Goal: Task Accomplishment & Management: Complete application form

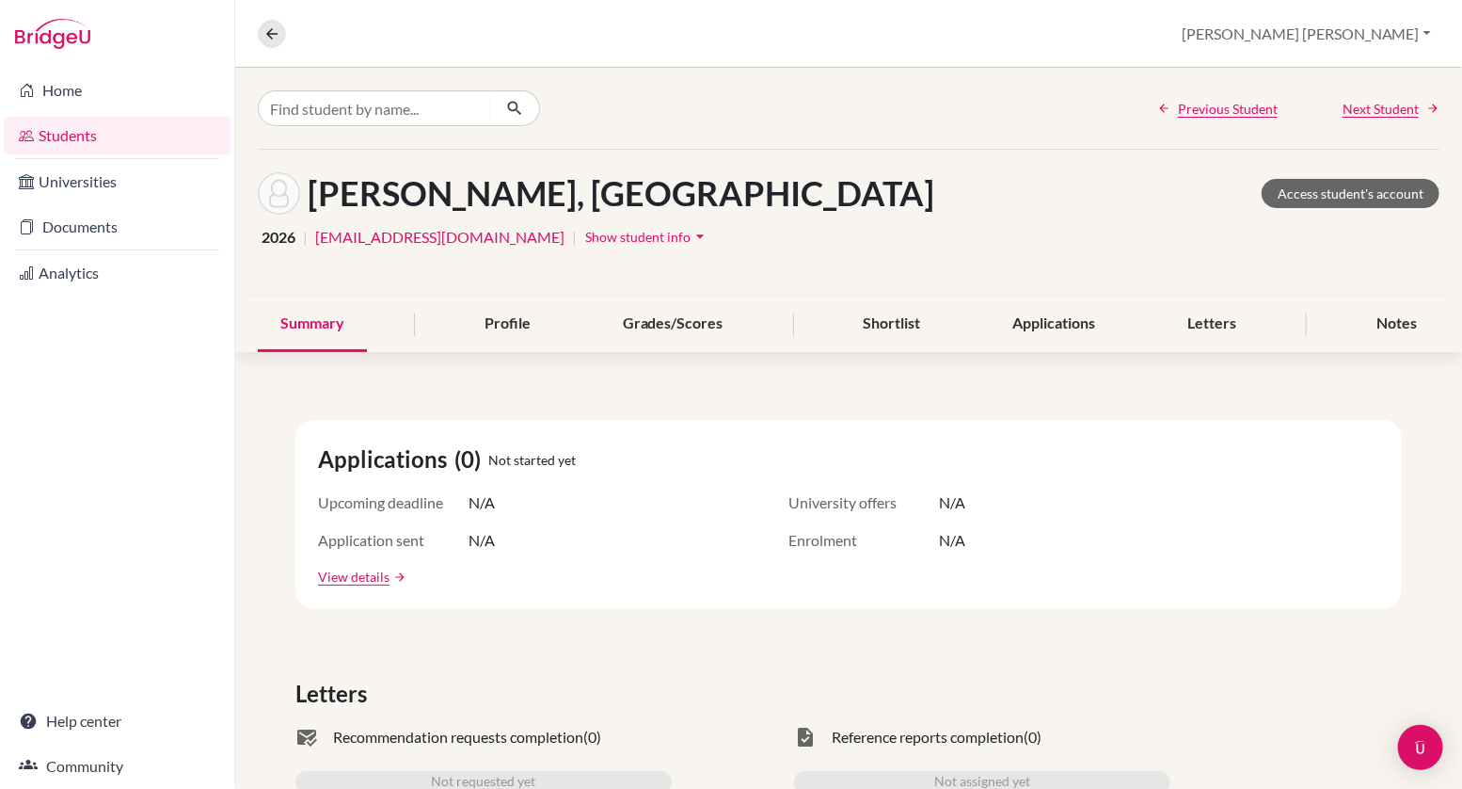
click at [93, 140] on link "Students" at bounding box center [117, 136] width 227 height 38
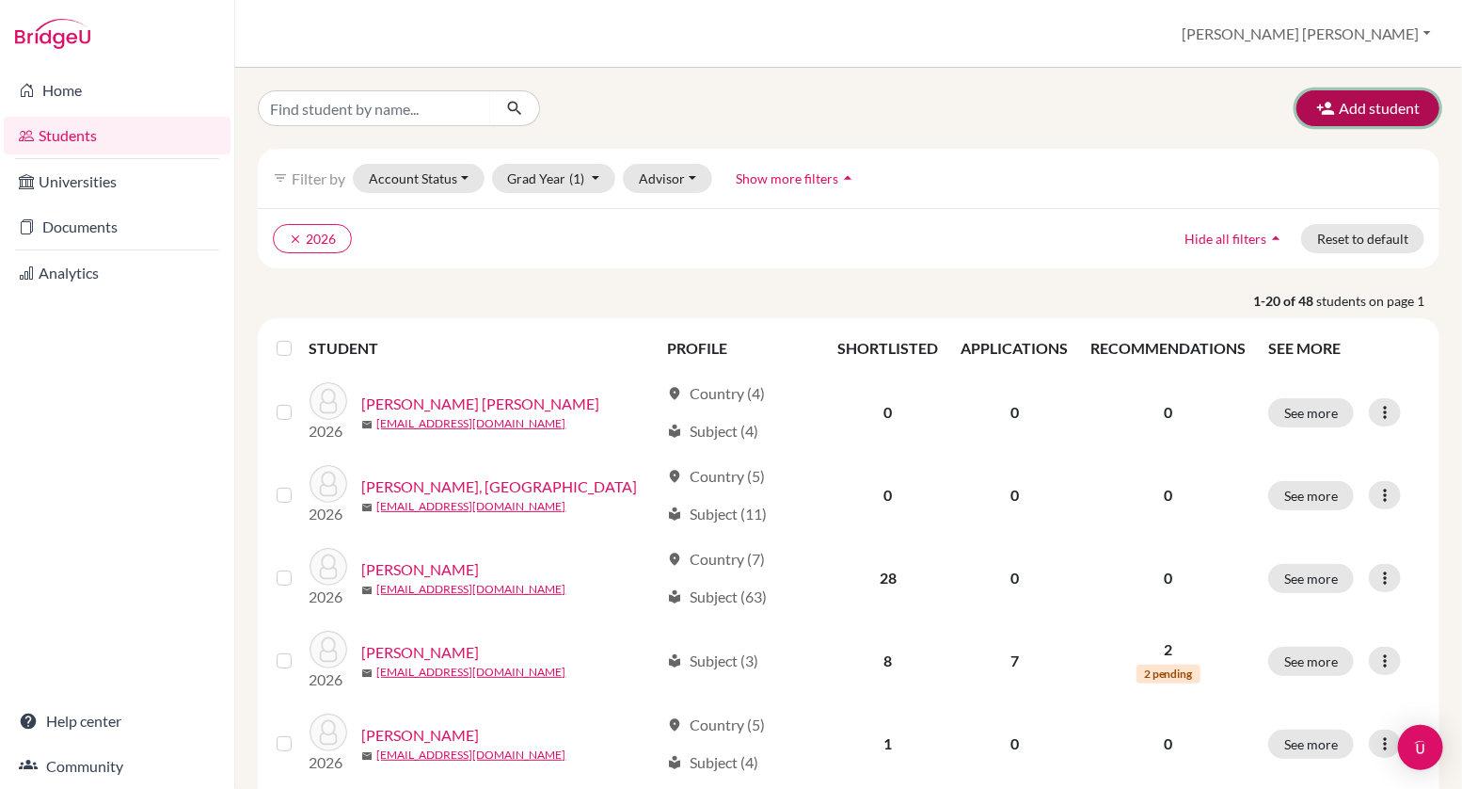
click at [1373, 104] on button "Add student" at bounding box center [1368, 108] width 143 height 36
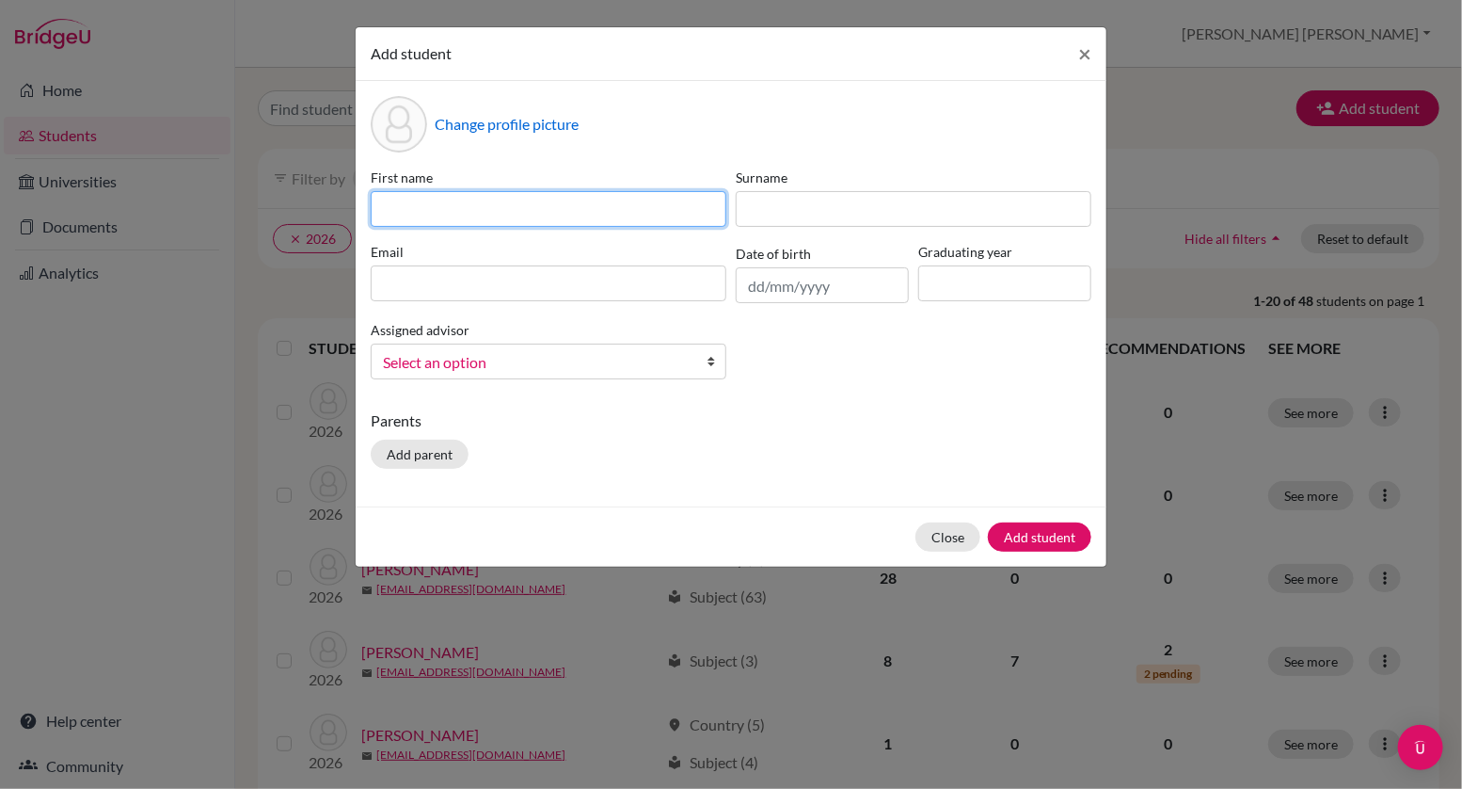
click at [499, 216] on input at bounding box center [549, 209] width 356 height 36
type input "2026jdewaal@aislusaka.org"
click at [590, 213] on input "2026jdewaal@aislusaka.org" at bounding box center [549, 209] width 356 height 36
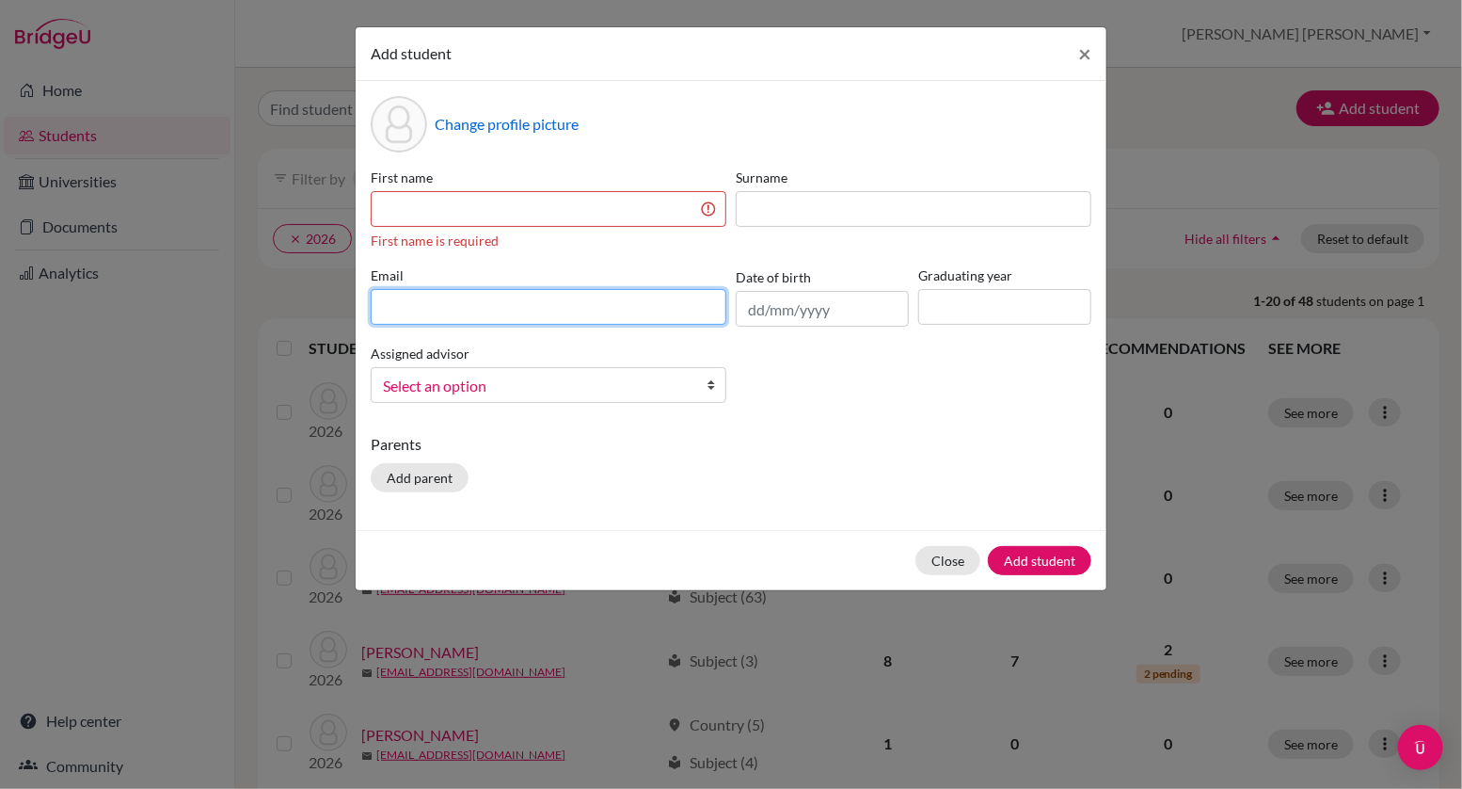
click at [495, 281] on div "Email" at bounding box center [548, 295] width 365 height 61
paste input "2026jdewaal@aislusaka.org"
type input "2026jdewaal@aislusaka.org"
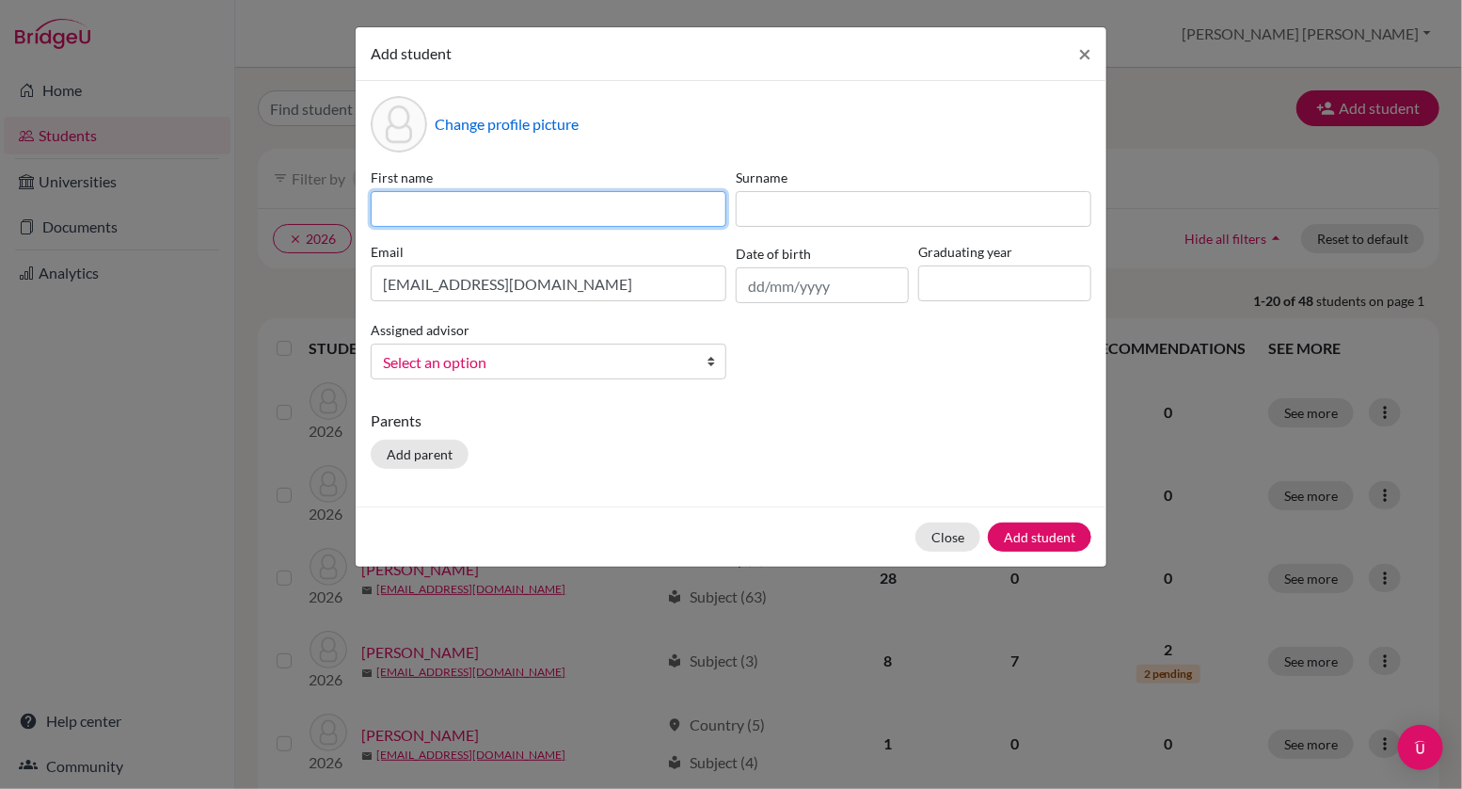
click at [439, 197] on input at bounding box center [549, 209] width 356 height 36
type input "K"
type input "Jackson"
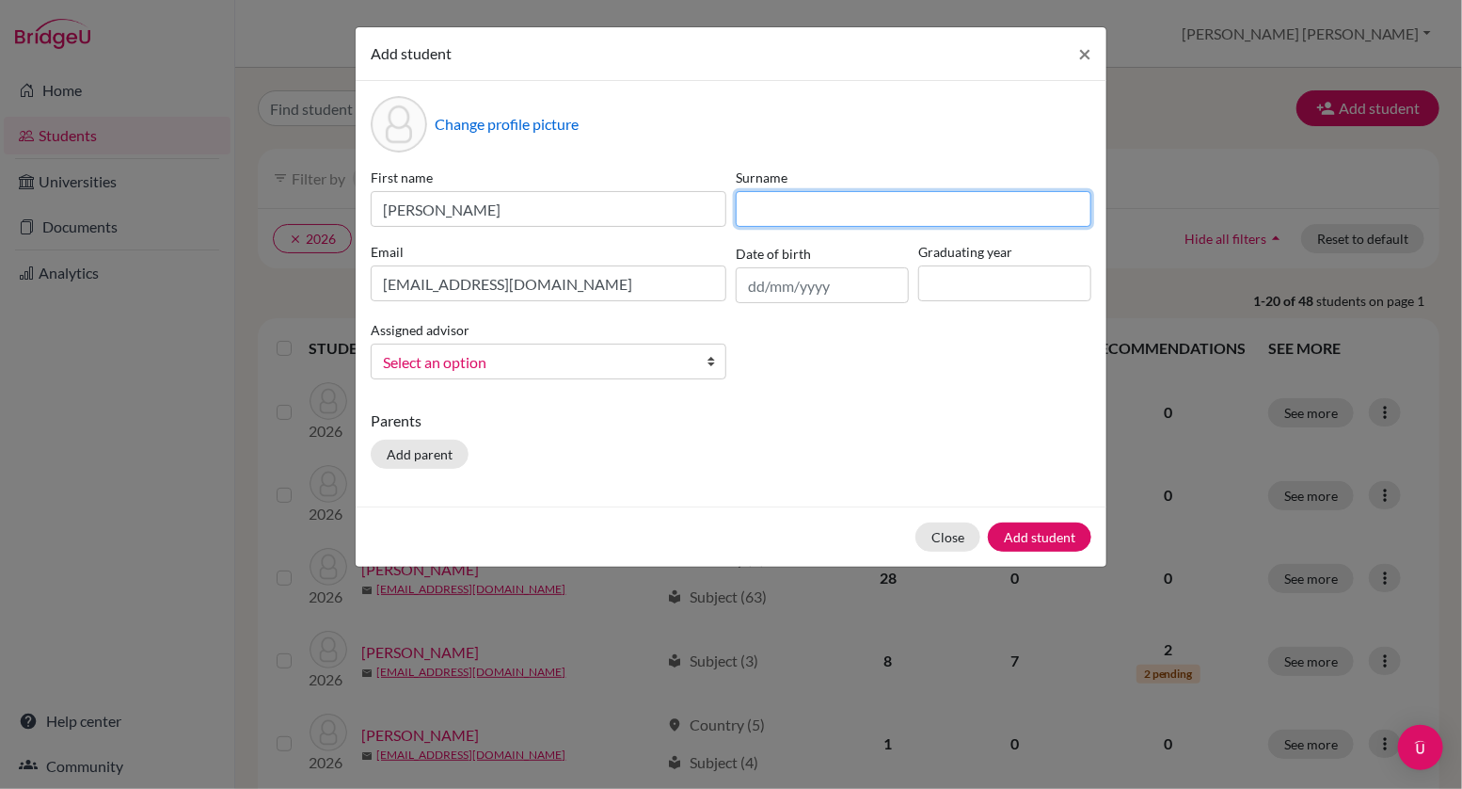
click at [770, 212] on input at bounding box center [914, 209] width 356 height 36
type input "DeWaal"
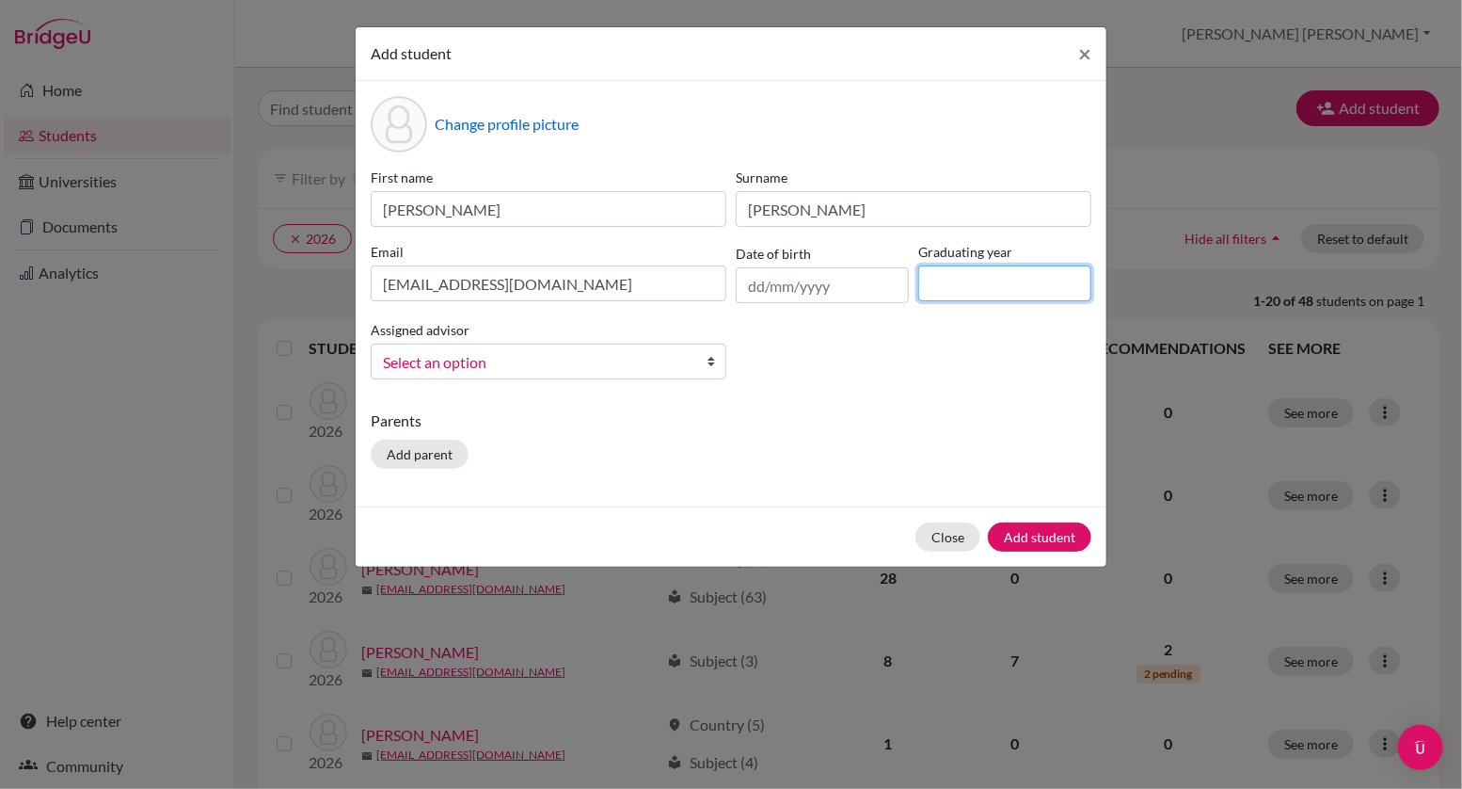
click at [958, 284] on input at bounding box center [1004, 283] width 173 height 36
type input "2026"
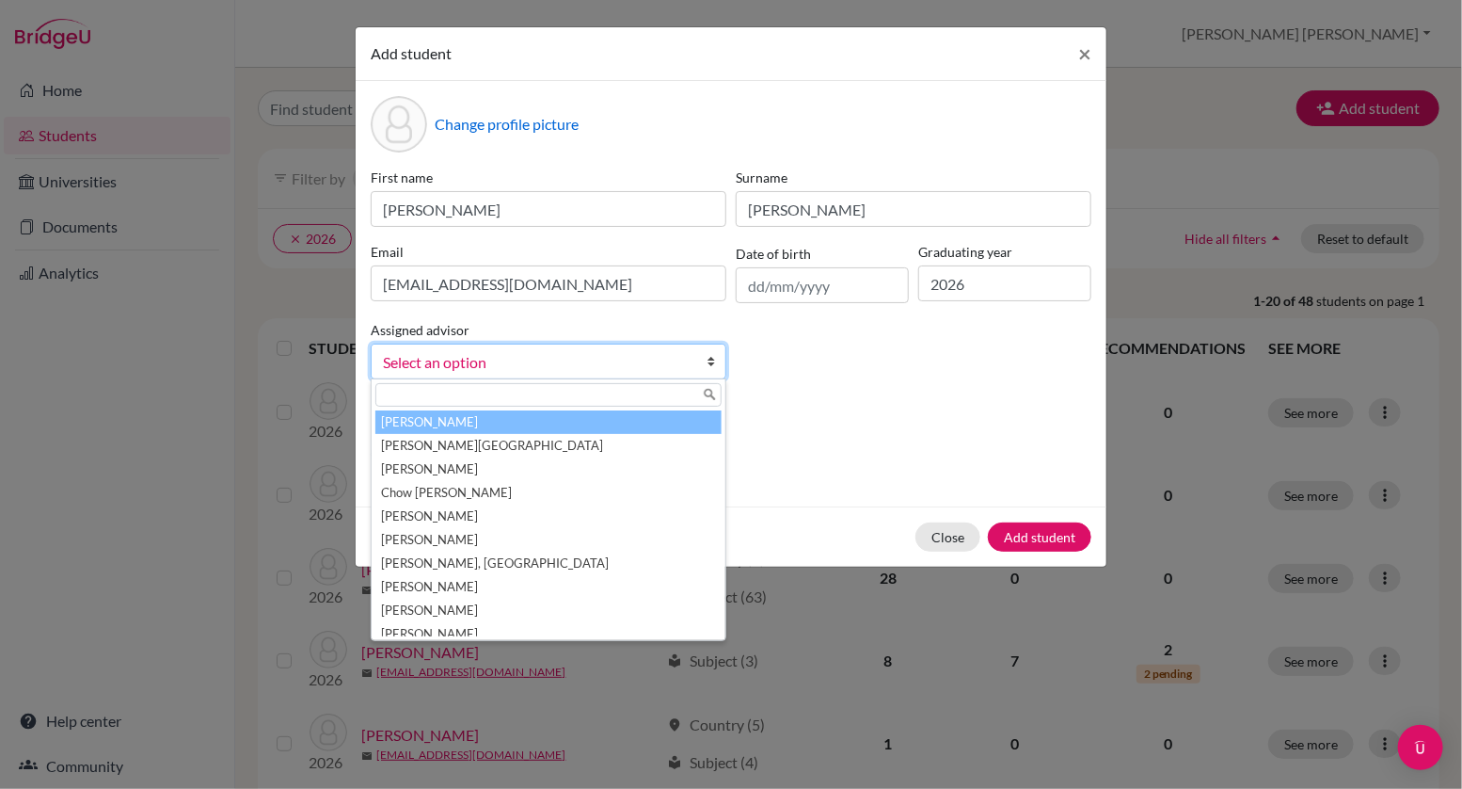
click at [708, 359] on b at bounding box center [716, 361] width 19 height 34
click at [640, 419] on li "Baldry, Julie Ann" at bounding box center [548, 422] width 346 height 24
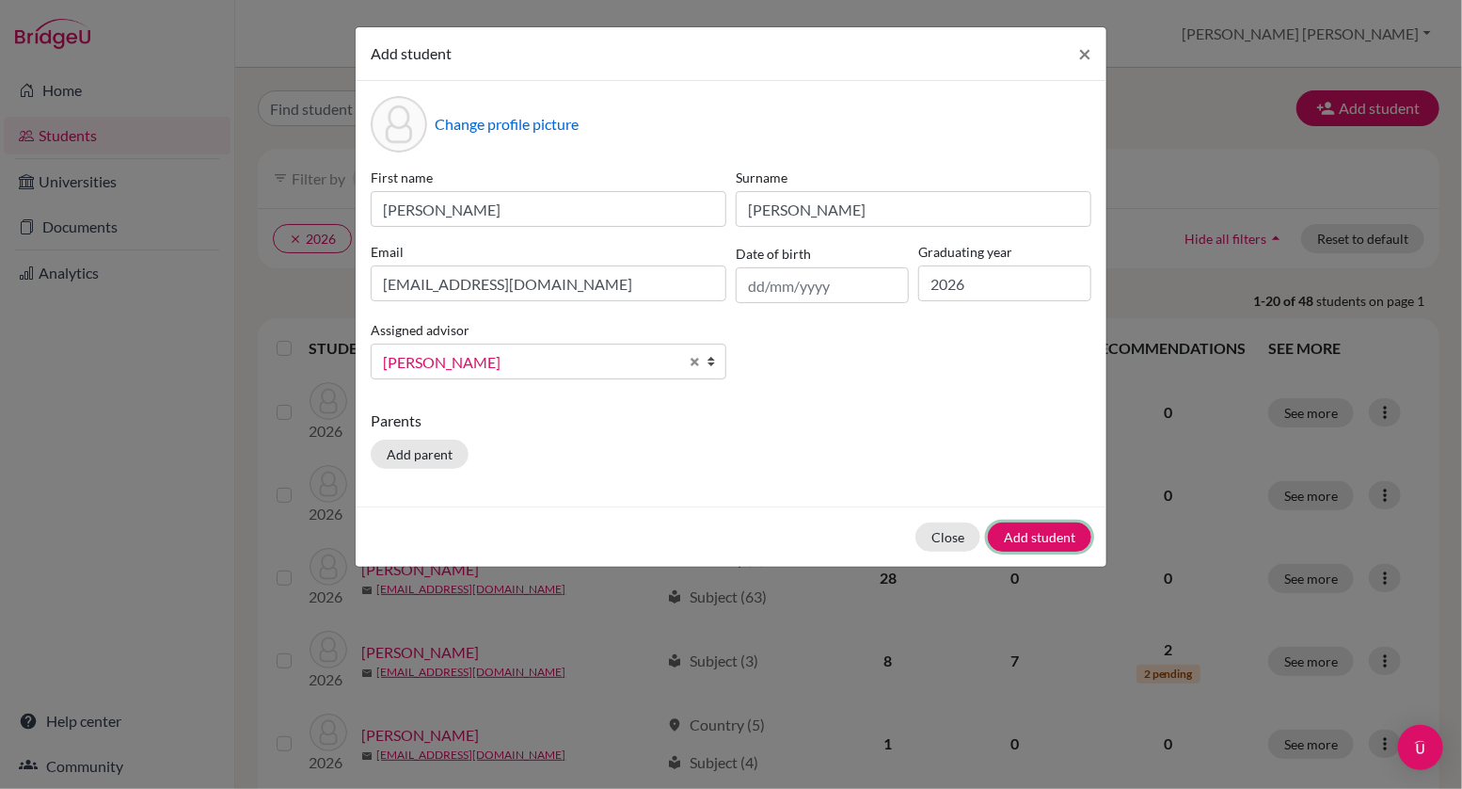
click at [1029, 536] on button "Add student" at bounding box center [1040, 536] width 104 height 29
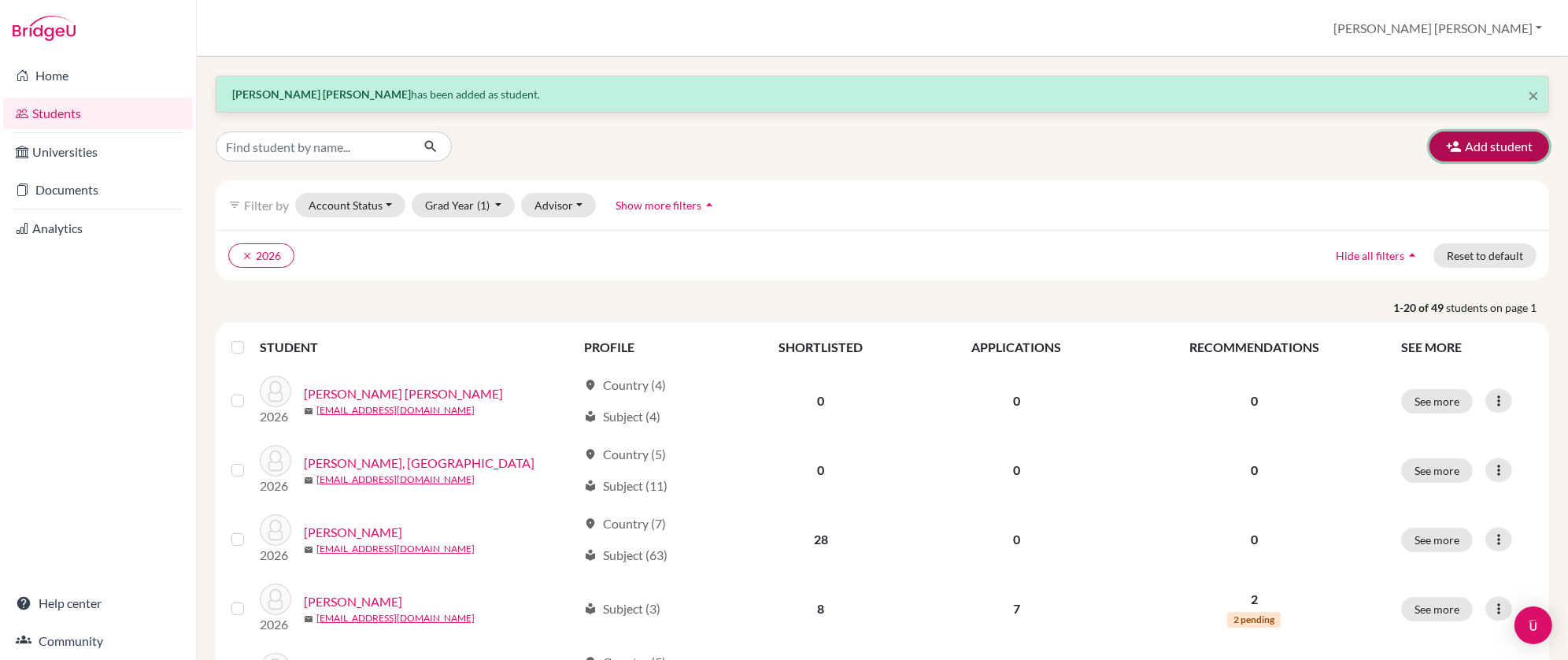
click at [1222, 147] on button "Add student" at bounding box center [1489, 146] width 120 height 30
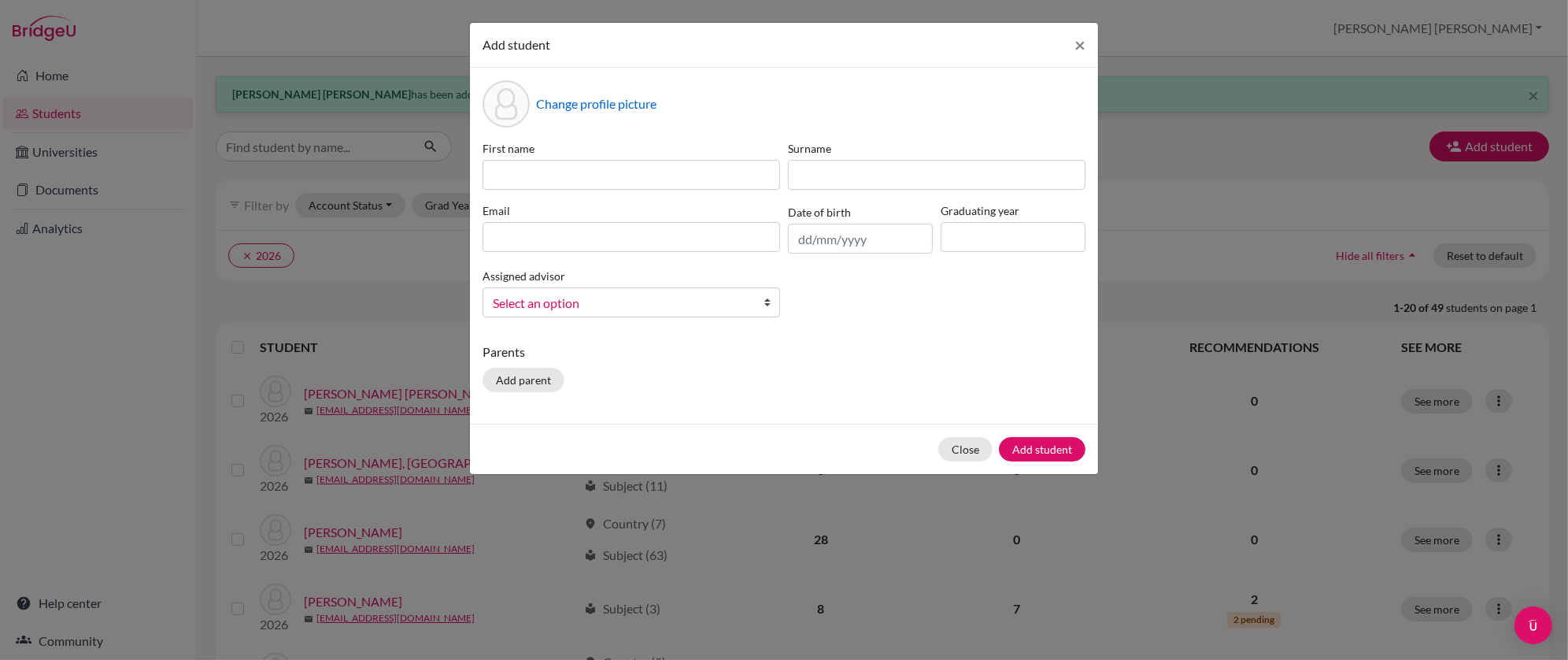
click at [567, 154] on label "First name" at bounding box center [631, 149] width 298 height 17
click at [533, 171] on input at bounding box center [631, 175] width 298 height 30
type input "Aja"
click at [1222, 150] on div "Add student × Change profile picture First name Aja Surname Email Date of birth…" at bounding box center [784, 330] width 1568 height 660
click at [1076, 43] on span "×" at bounding box center [1080, 44] width 11 height 23
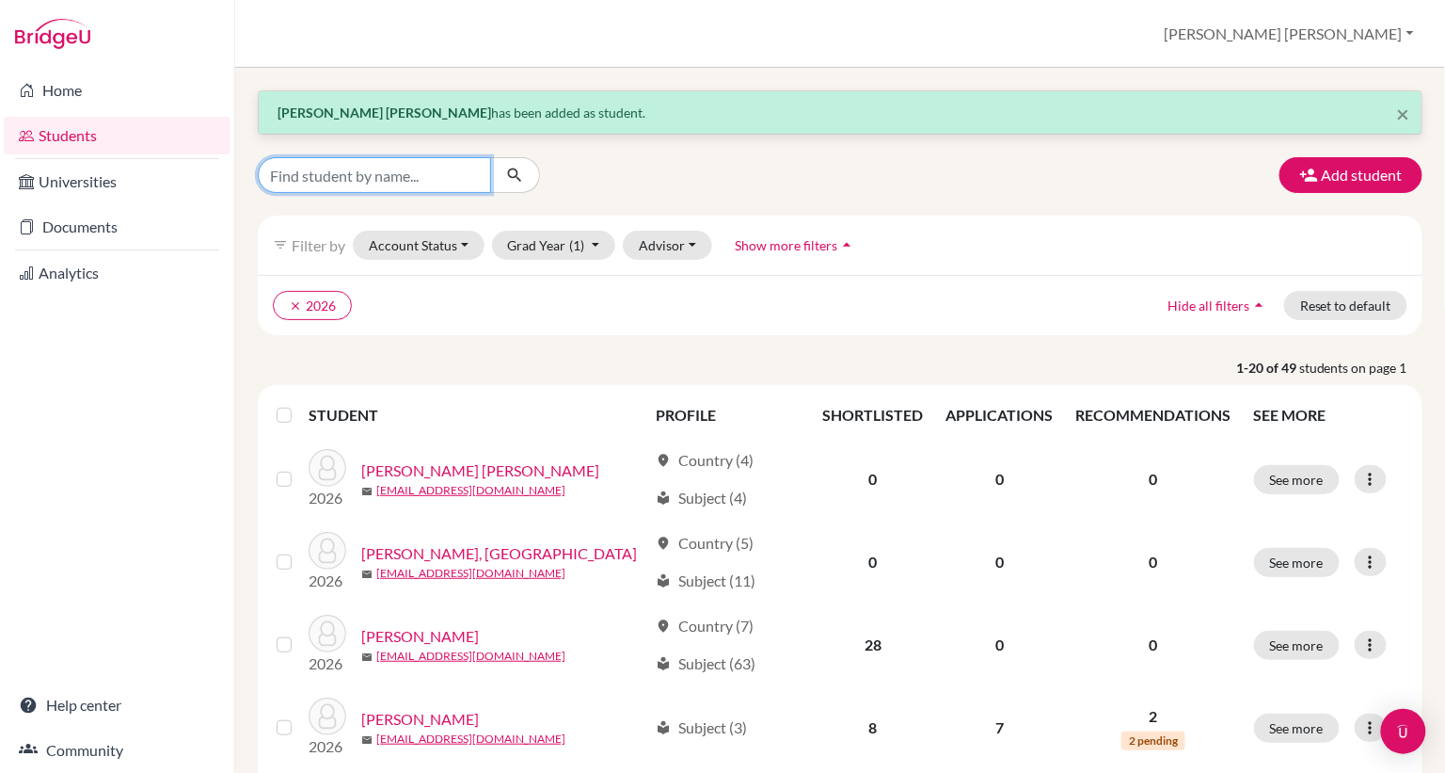
click at [334, 168] on input "Find student by name..." at bounding box center [374, 175] width 233 height 36
type input "ajwaad"
click button "submit" at bounding box center [515, 175] width 50 height 36
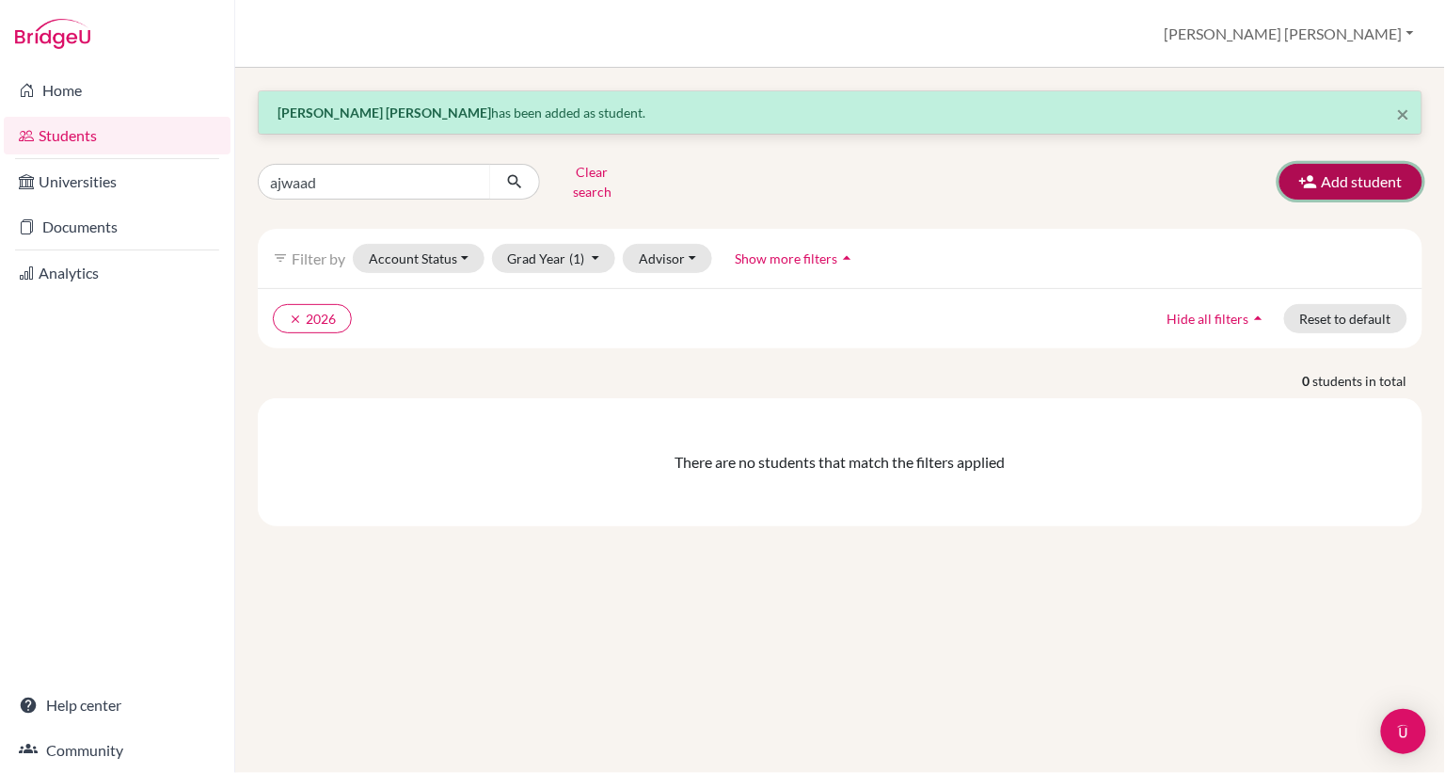
click at [1339, 184] on button "Add student" at bounding box center [1351, 182] width 143 height 36
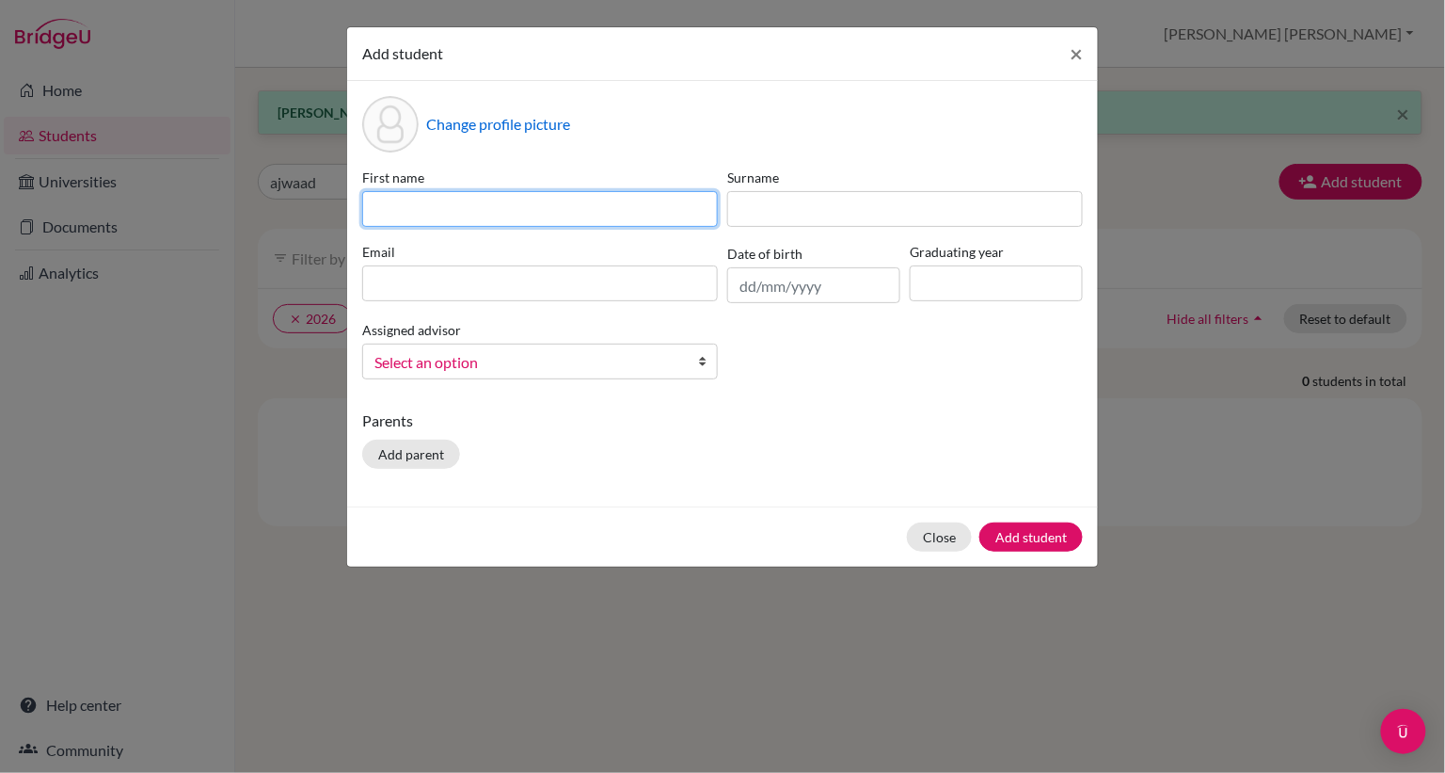
click at [464, 216] on input at bounding box center [540, 209] width 356 height 36
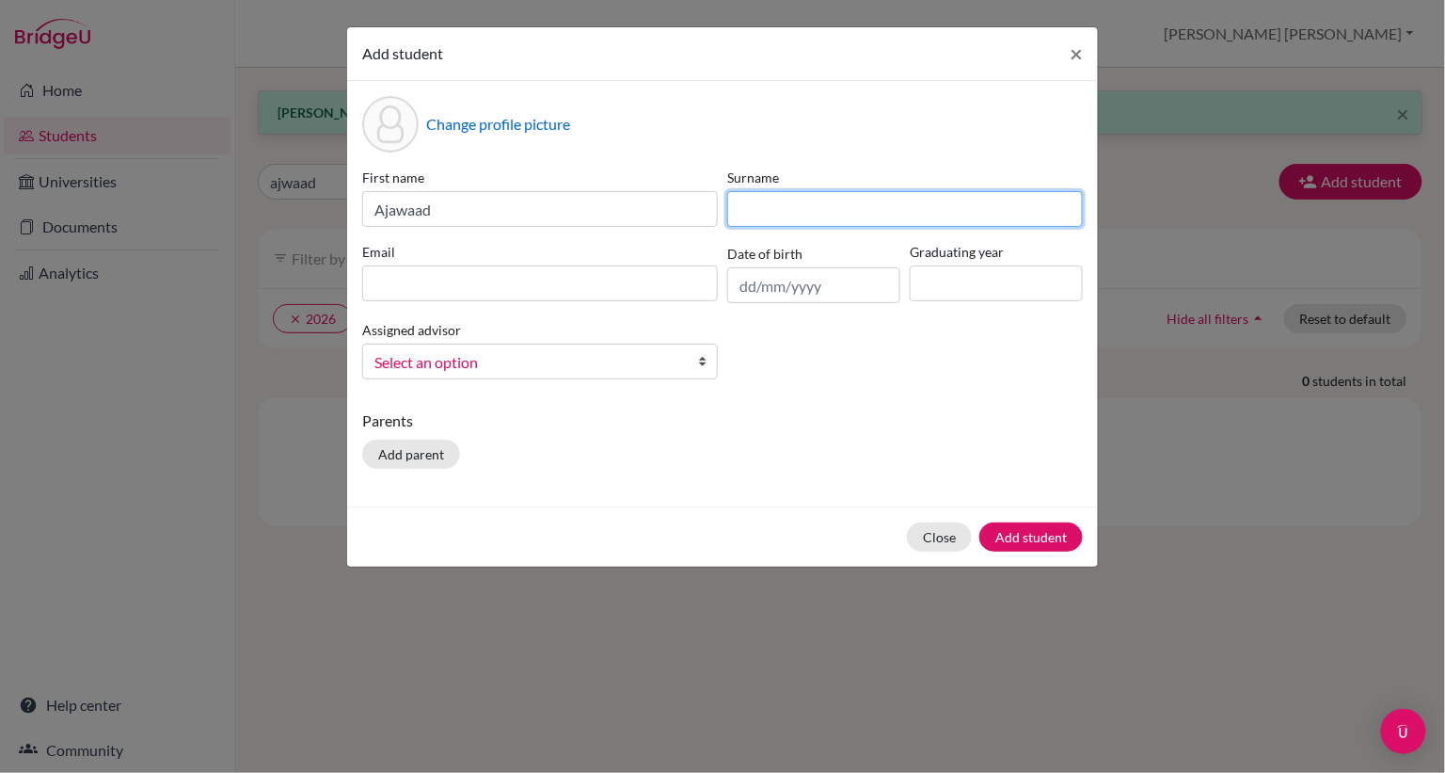
click at [815, 211] on input at bounding box center [905, 209] width 356 height 36
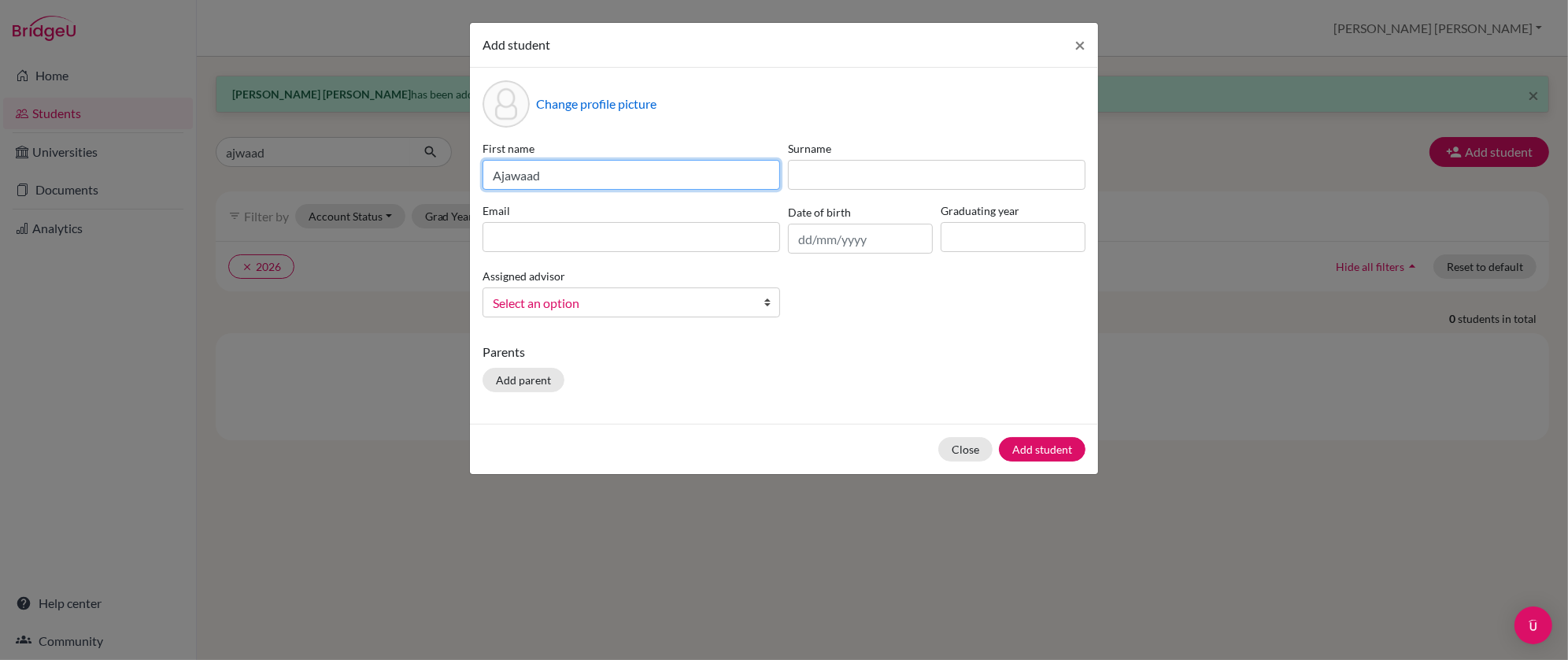
click at [530, 175] on input "Ajawaad" at bounding box center [631, 175] width 298 height 30
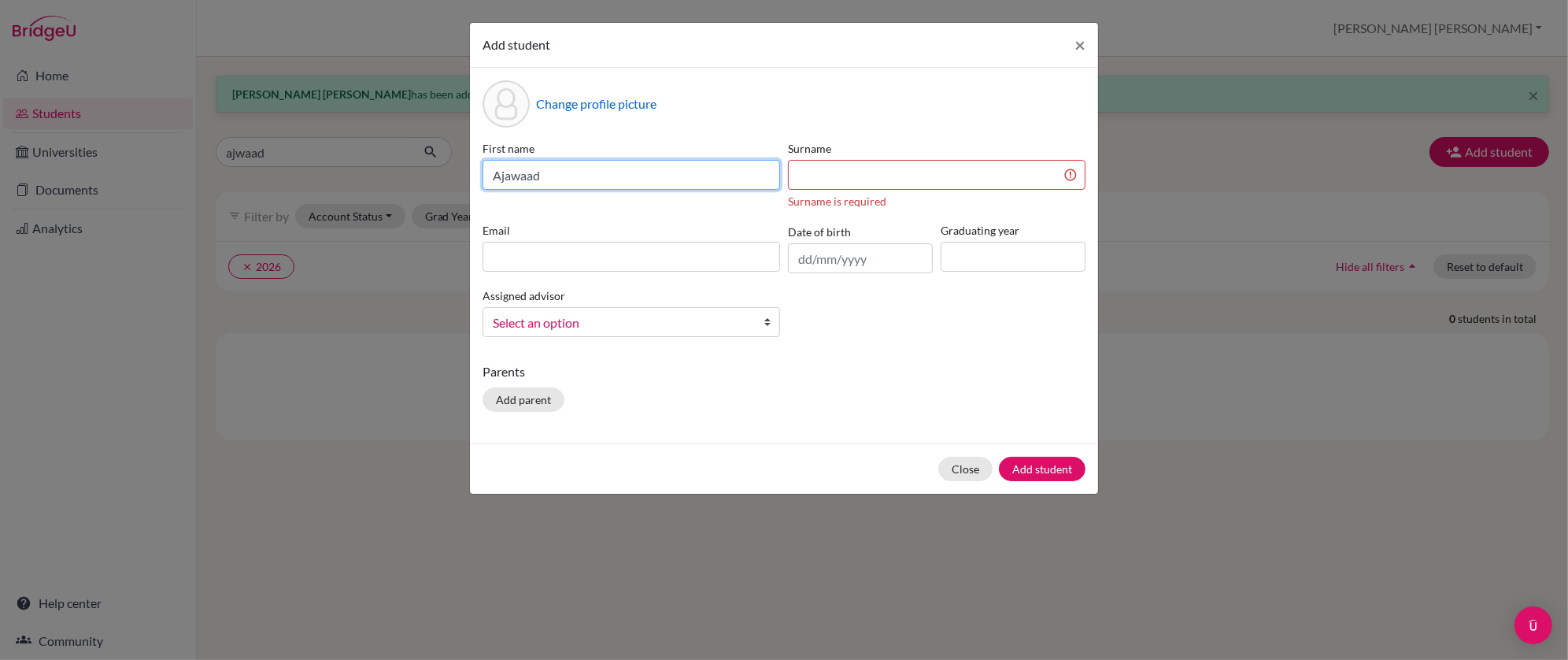
click at [530, 175] on input "Ajawaad" at bounding box center [631, 175] width 298 height 30
type input "Ajawad"
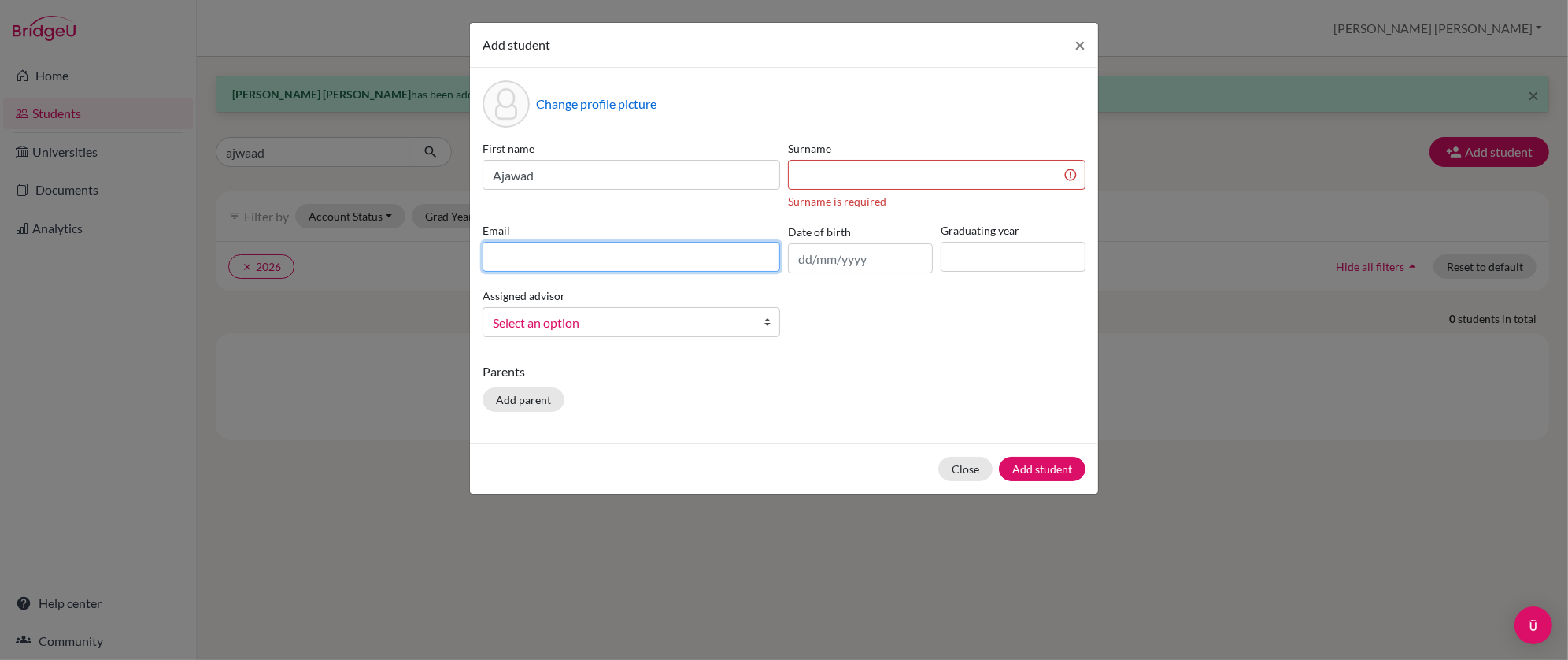
click at [535, 253] on input at bounding box center [631, 257] width 298 height 30
paste input "2026anejmudinkedir@aislusaka.org"
type input "2026anejmudinkedir@aislusaka.org"
click at [810, 178] on input at bounding box center [937, 175] width 298 height 30
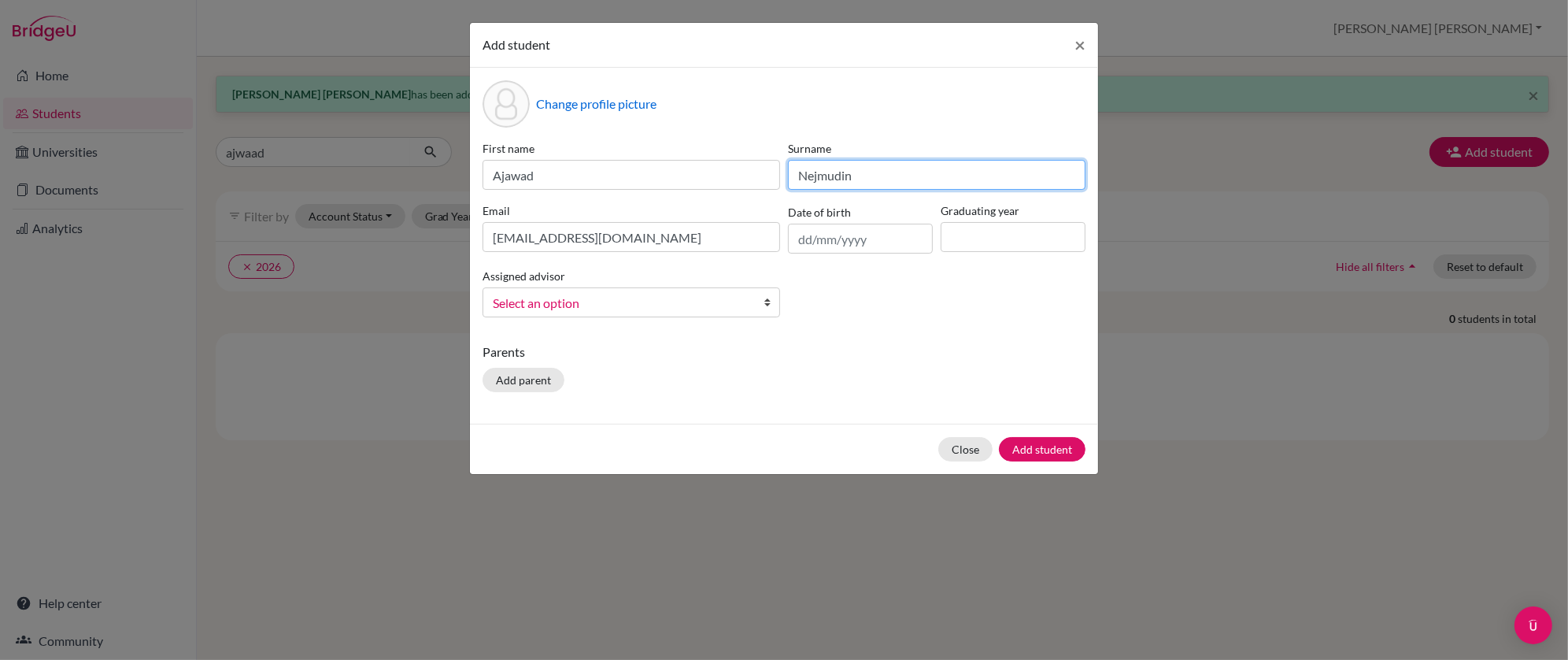
type input "Nejmudin Kedir"
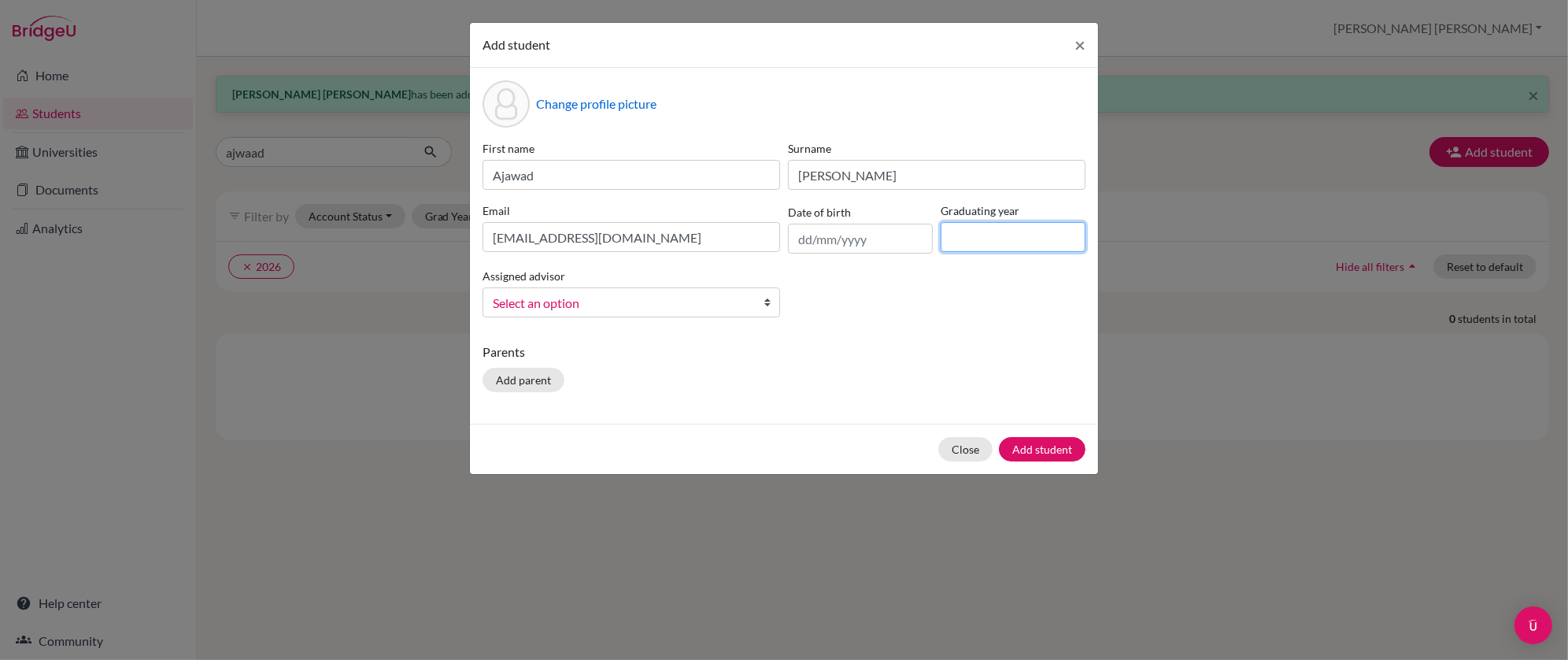
click at [968, 233] on input at bounding box center [1013, 237] width 145 height 30
type input "2026"
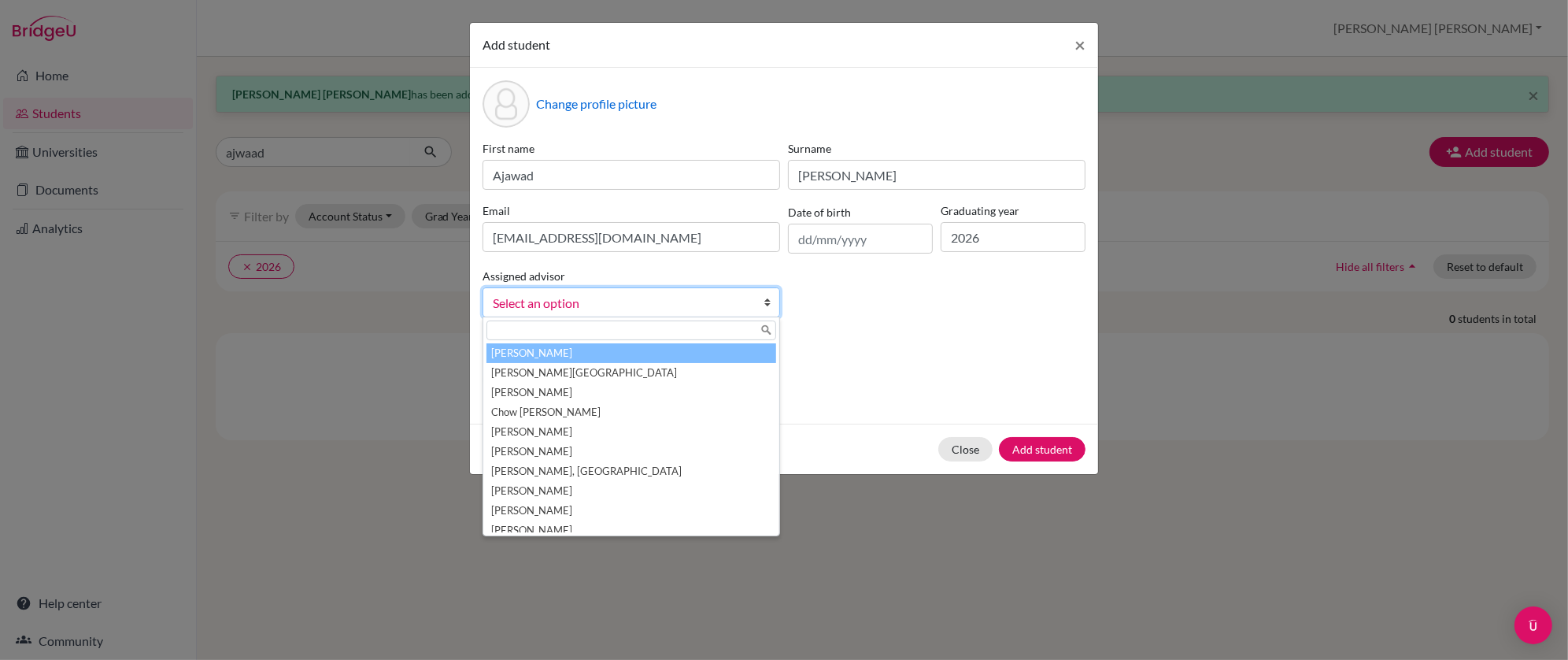
click at [743, 295] on span "Select an option" at bounding box center [621, 303] width 257 height 20
click at [720, 345] on li "Baldry, Julie Ann" at bounding box center [631, 353] width 289 height 20
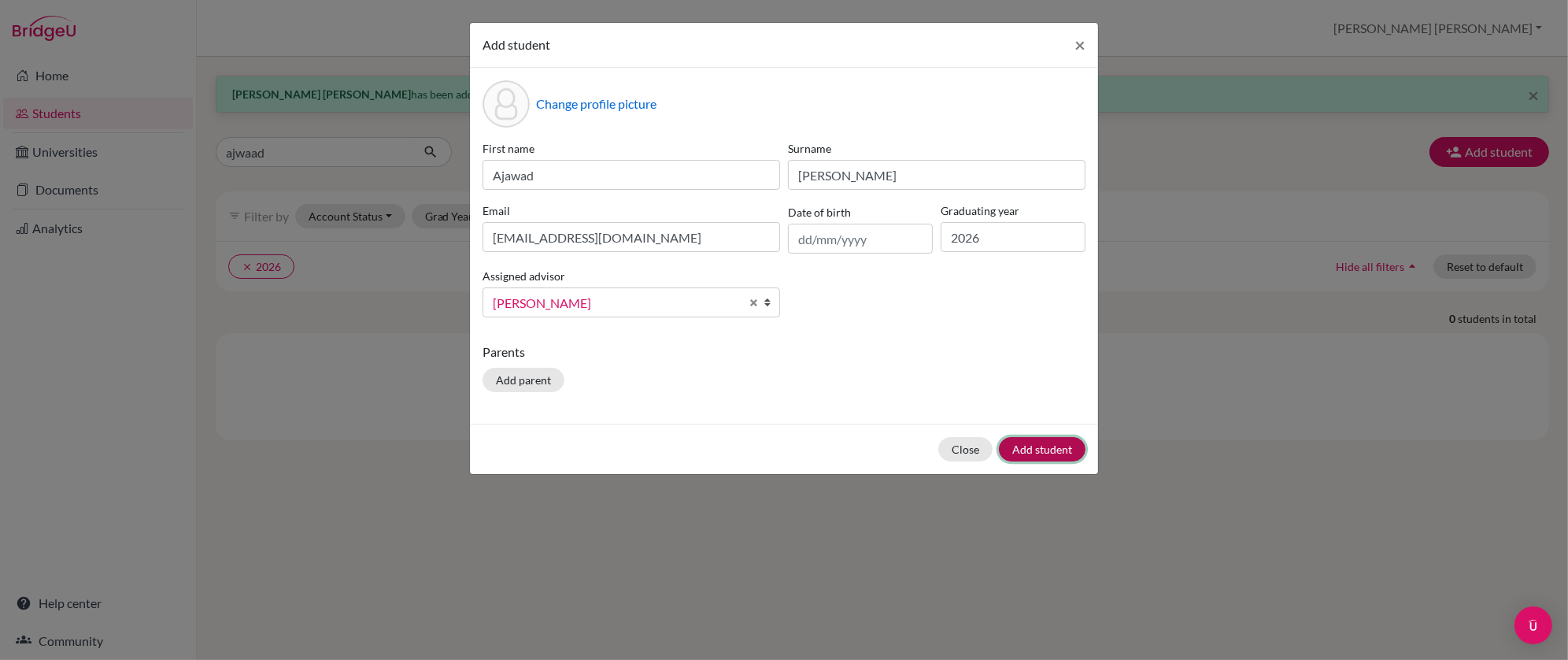
click at [1063, 453] on button "Add student" at bounding box center [1042, 448] width 87 height 24
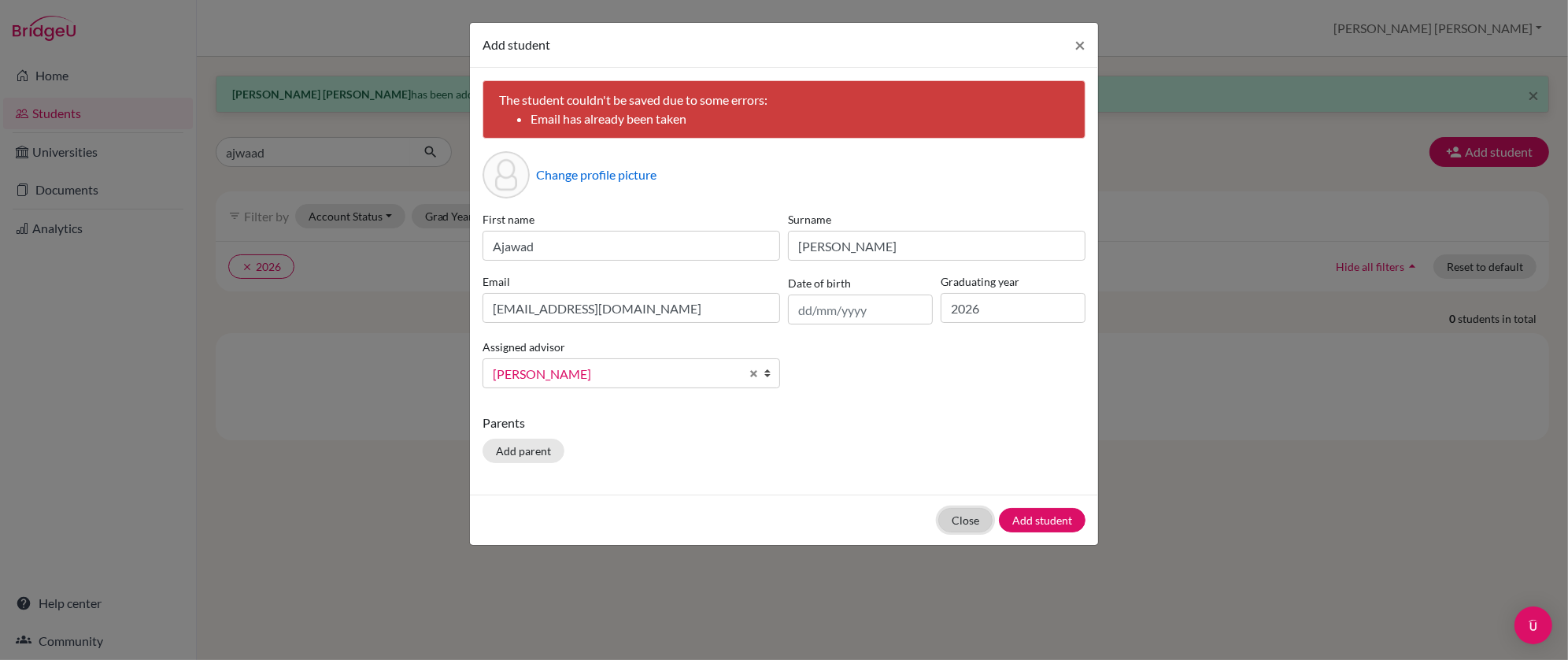
click at [967, 520] on button "Close" at bounding box center [965, 519] width 54 height 24
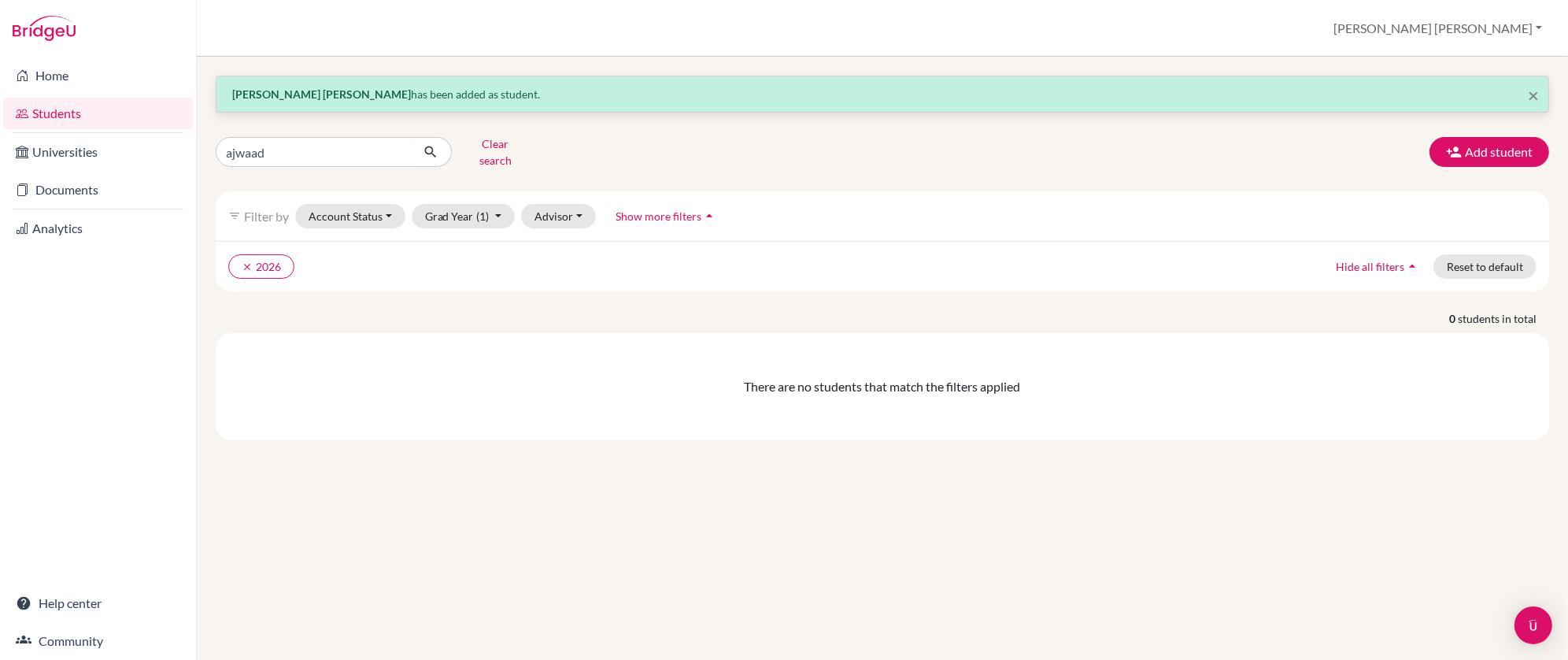
click at [67, 116] on link "Students" at bounding box center [98, 114] width 190 height 32
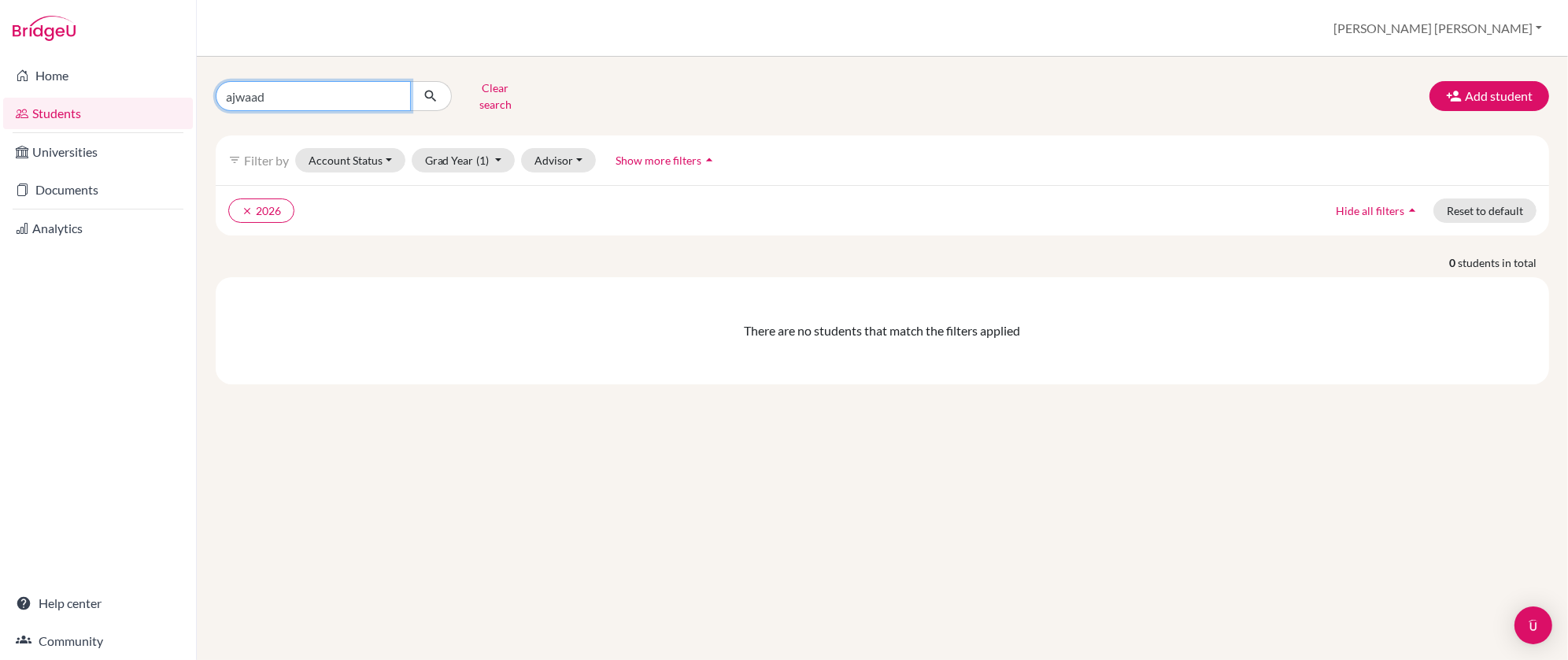
click at [253, 96] on input "ajwaad" at bounding box center [313, 96] width 195 height 30
type input "ajwad"
click button "submit" at bounding box center [431, 96] width 42 height 30
click at [498, 148] on button "Grad Year (1)" at bounding box center [463, 160] width 104 height 24
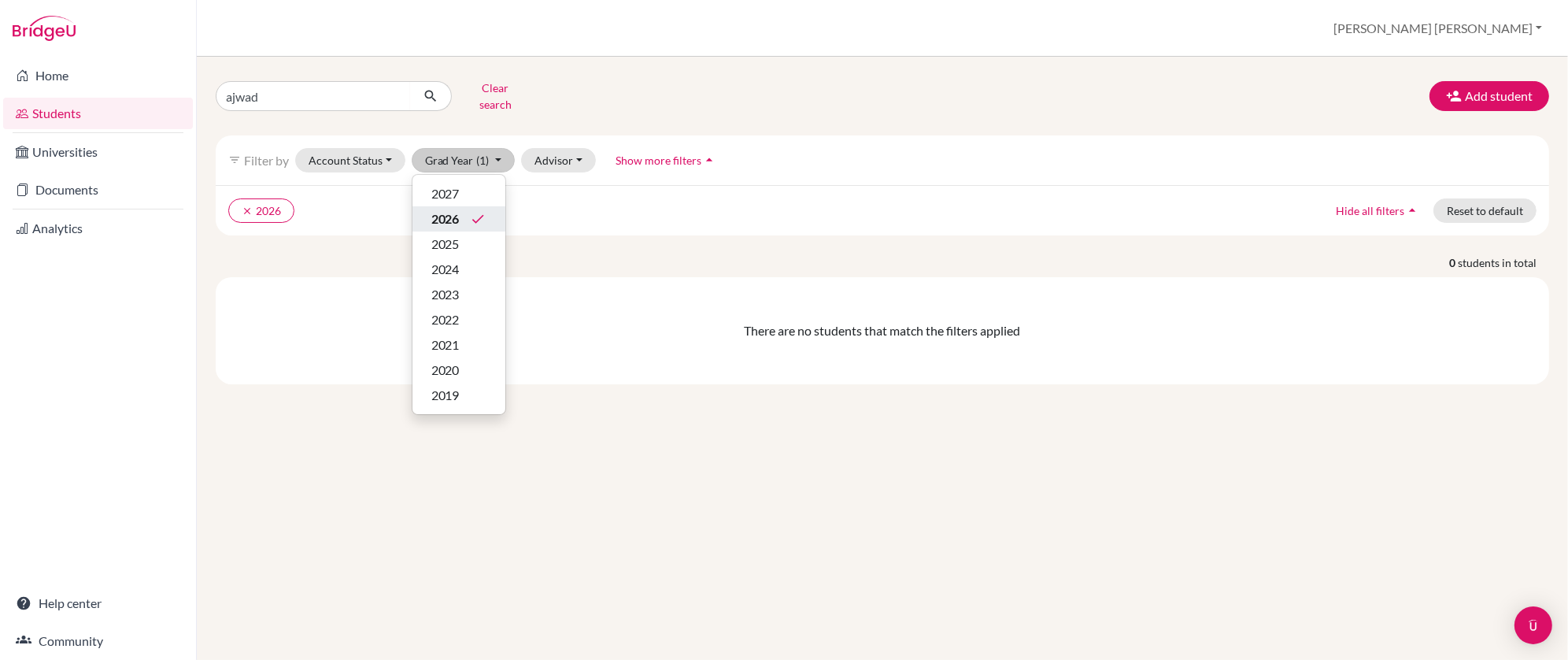
click at [456, 209] on span "2026" at bounding box center [446, 218] width 28 height 19
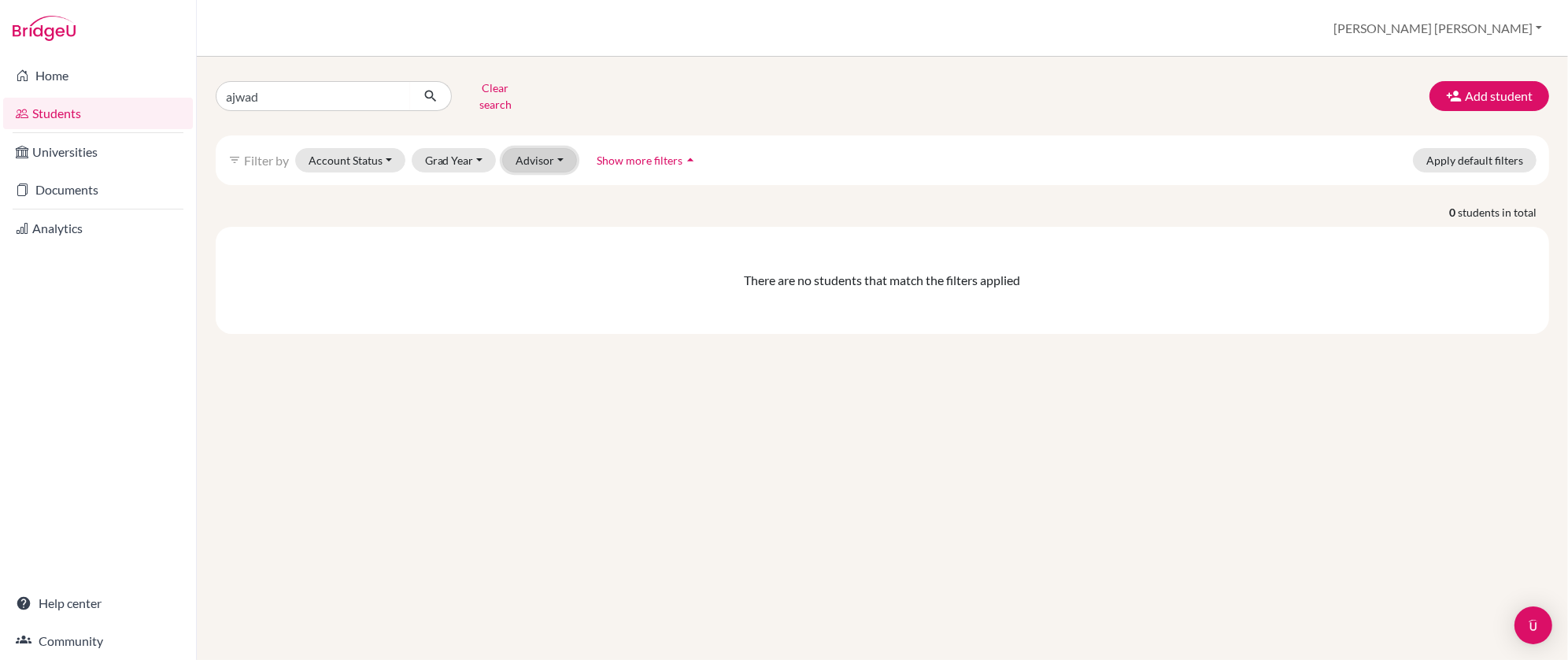
click at [558, 148] on button "Advisor" at bounding box center [539, 160] width 74 height 24
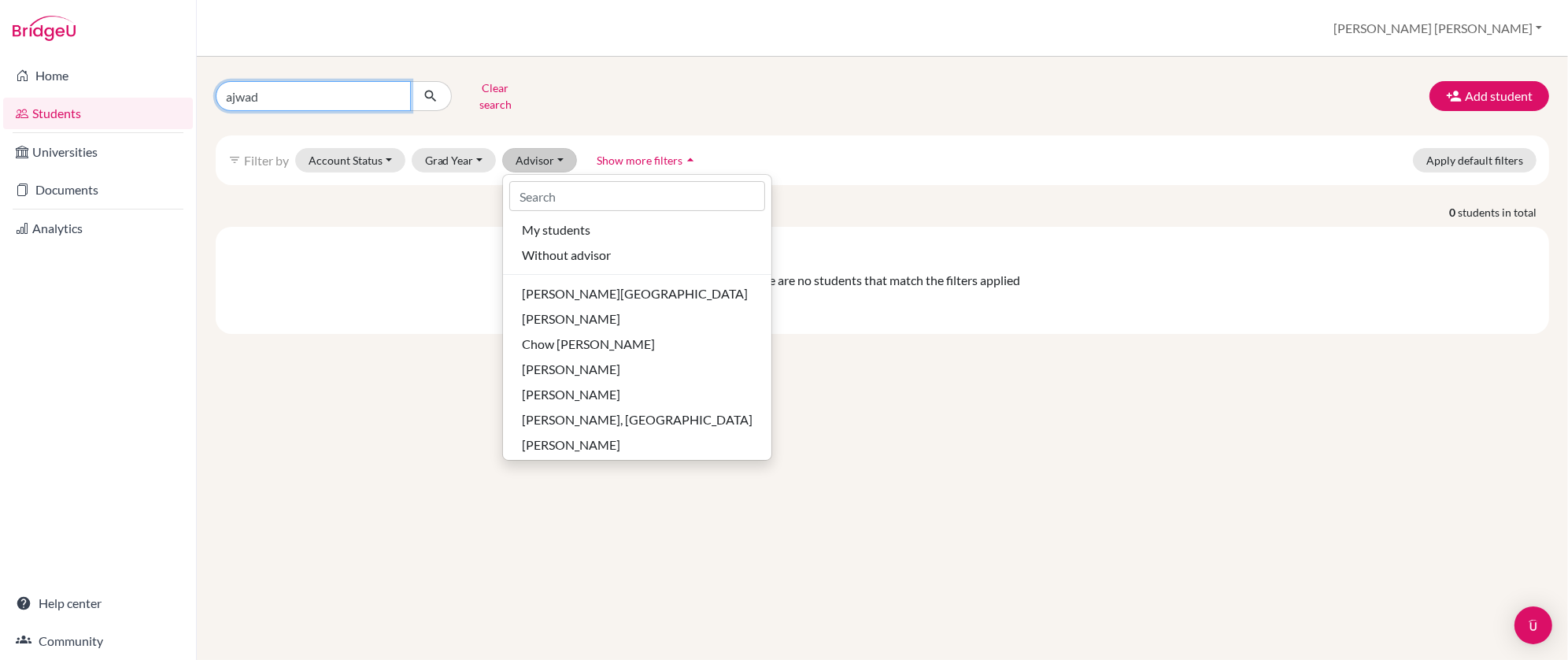
click at [236, 94] on input "ajwad" at bounding box center [313, 96] width 195 height 30
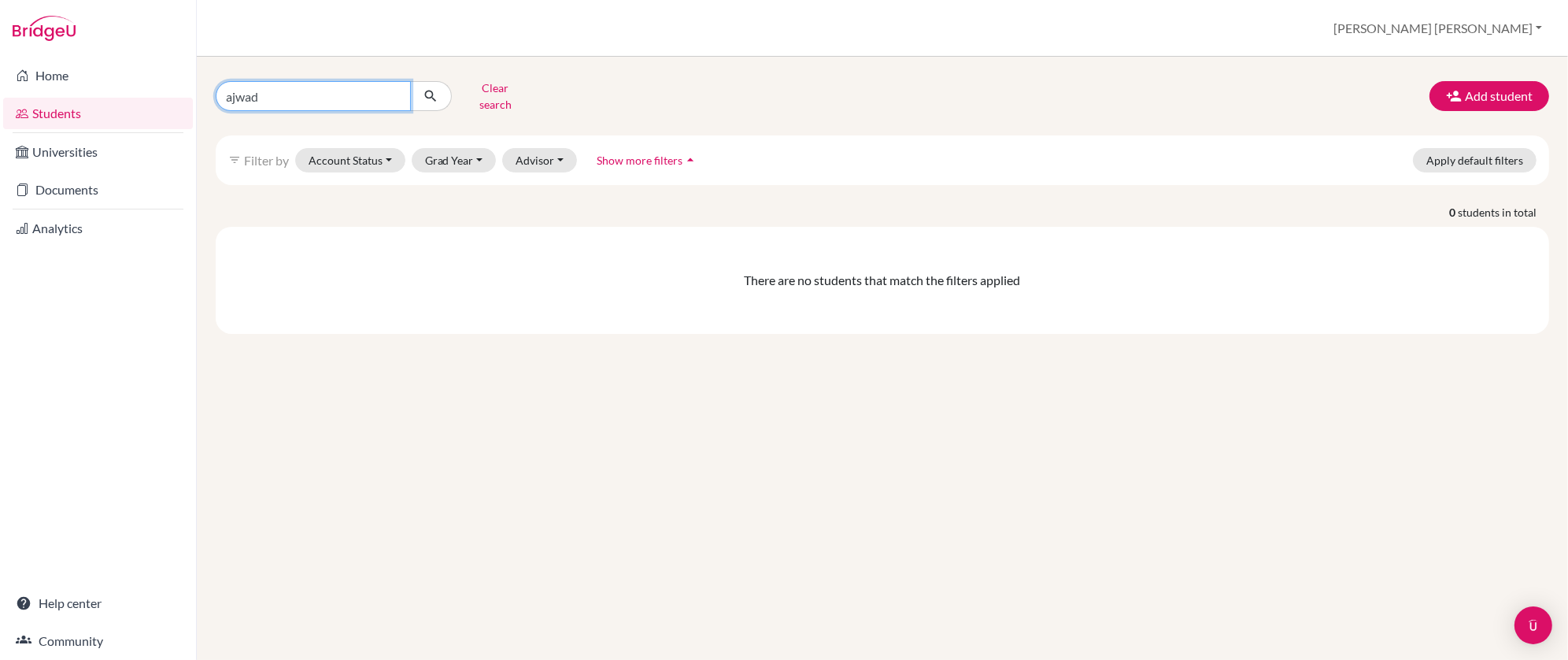
type input "ajawad"
click button "submit" at bounding box center [431, 96] width 42 height 30
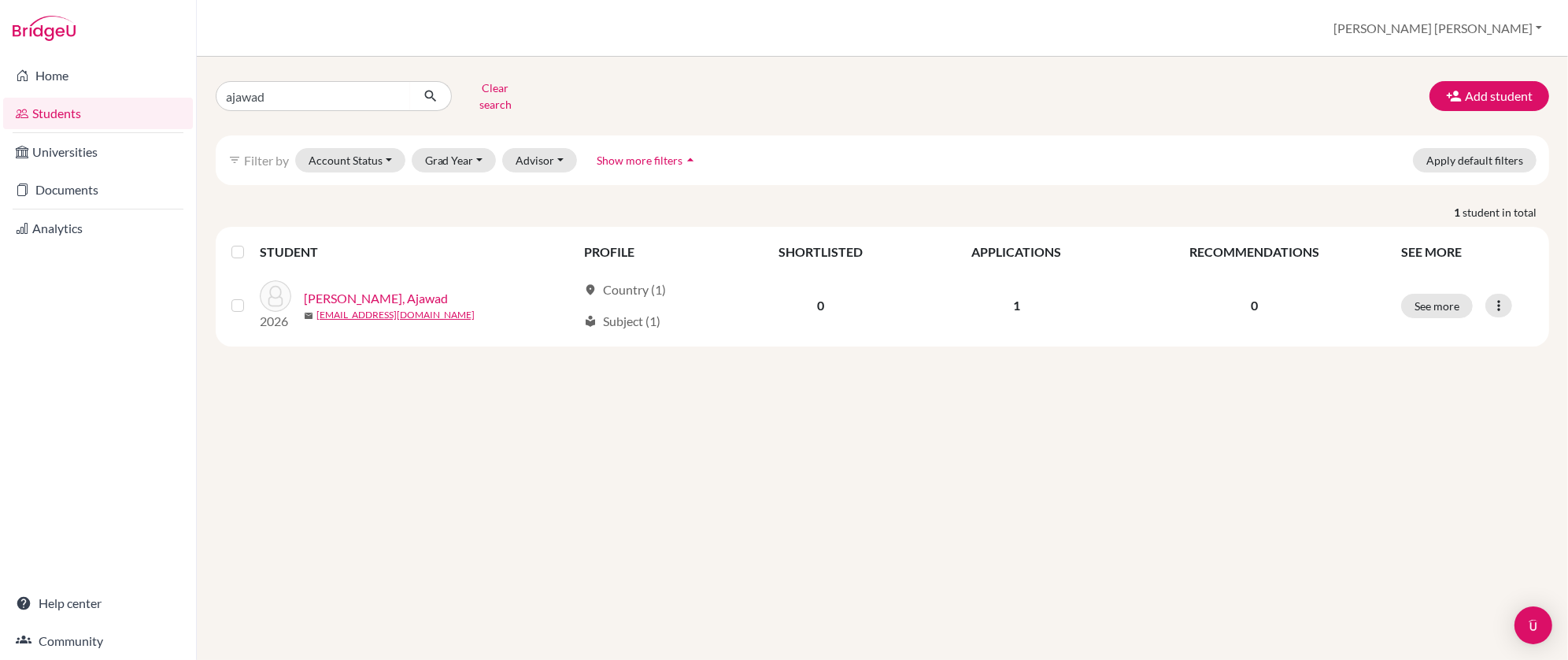
click at [68, 115] on link "Students" at bounding box center [98, 114] width 190 height 32
click at [268, 88] on input "ajawad" at bounding box center [313, 96] width 195 height 30
type input "anne b"
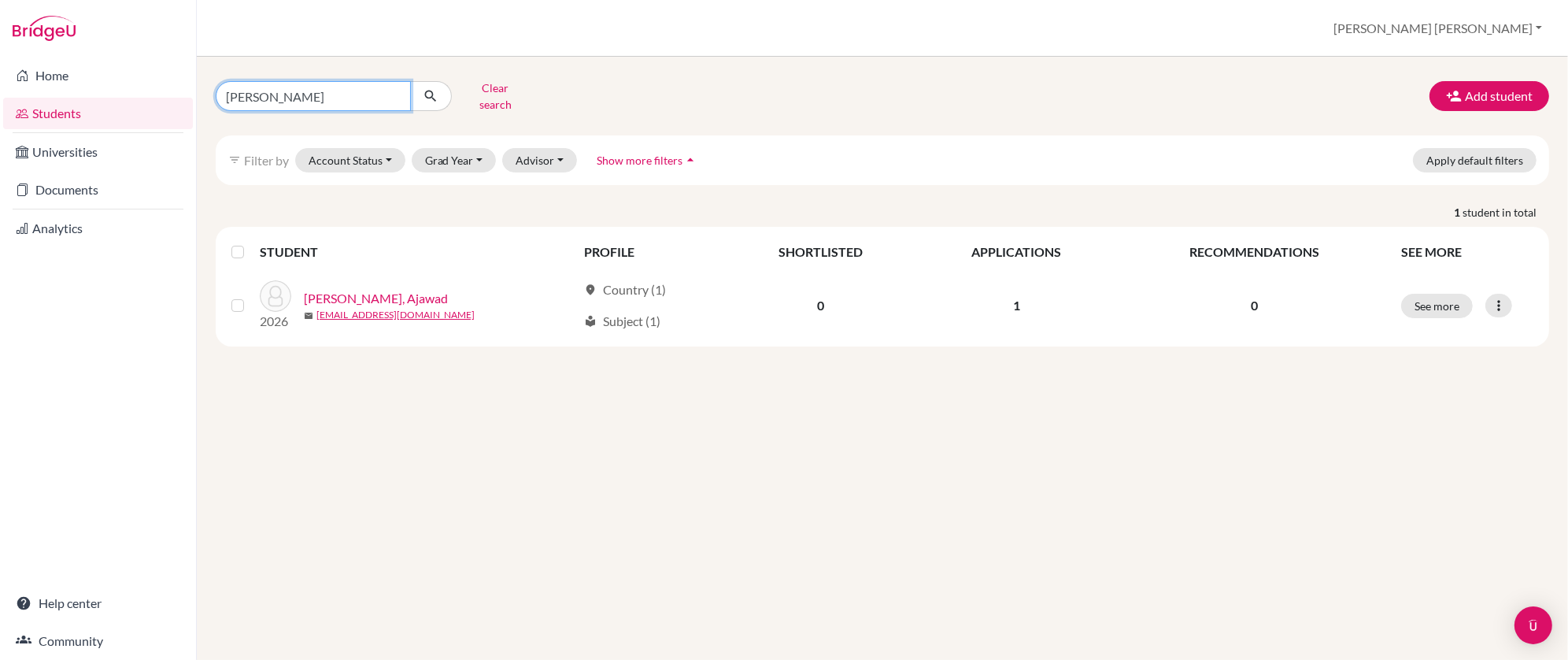
click button "submit" at bounding box center [431, 96] width 42 height 30
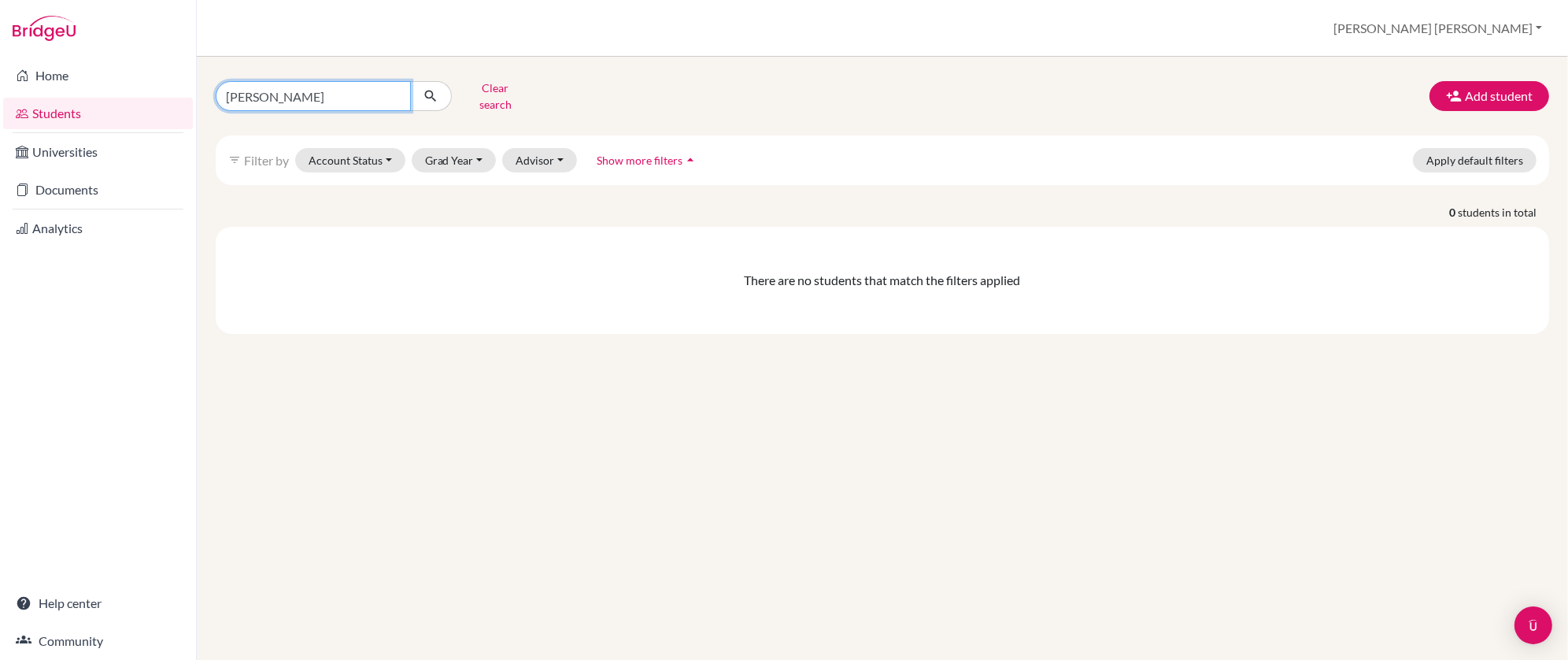
click at [264, 95] on input "anne b" at bounding box center [313, 96] width 195 height 30
type input "[PERSON_NAME]"
click button "submit" at bounding box center [431, 96] width 42 height 30
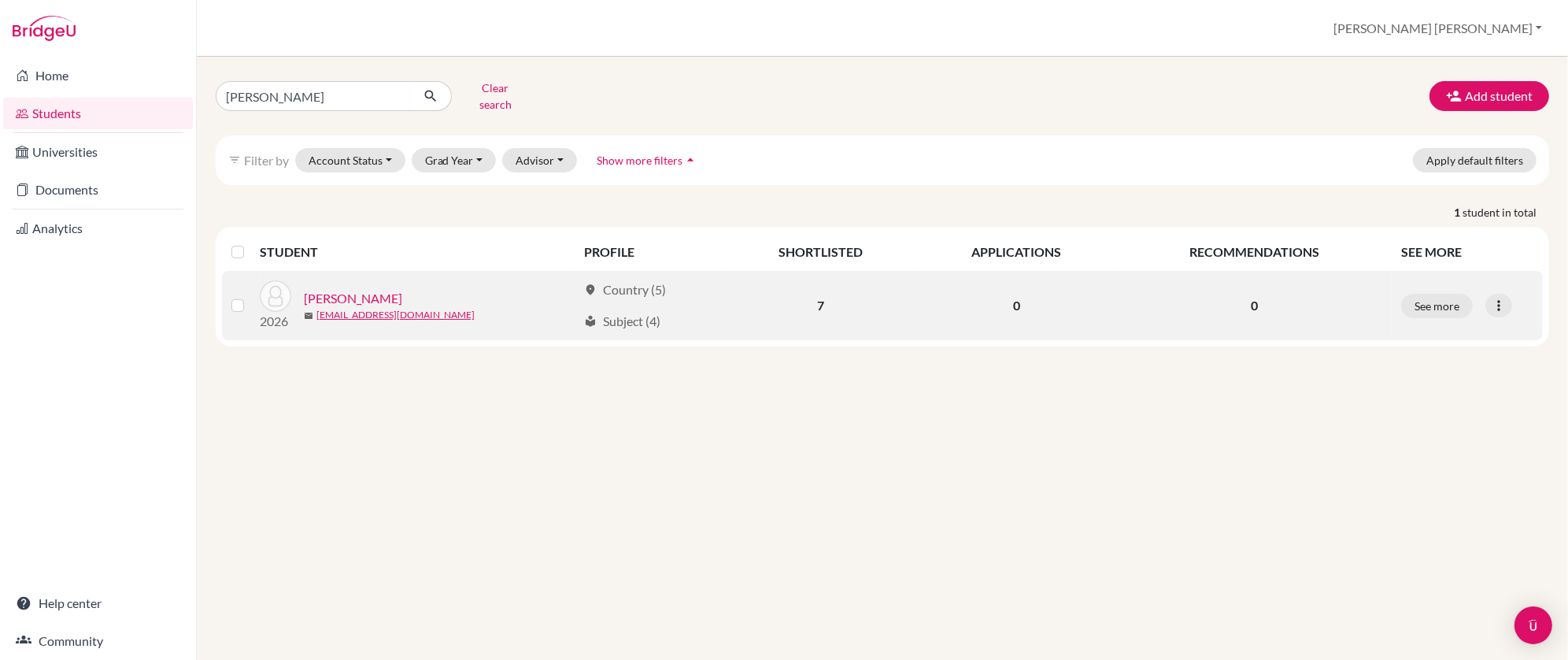
click at [346, 289] on link "[PERSON_NAME]" at bounding box center [353, 298] width 99 height 19
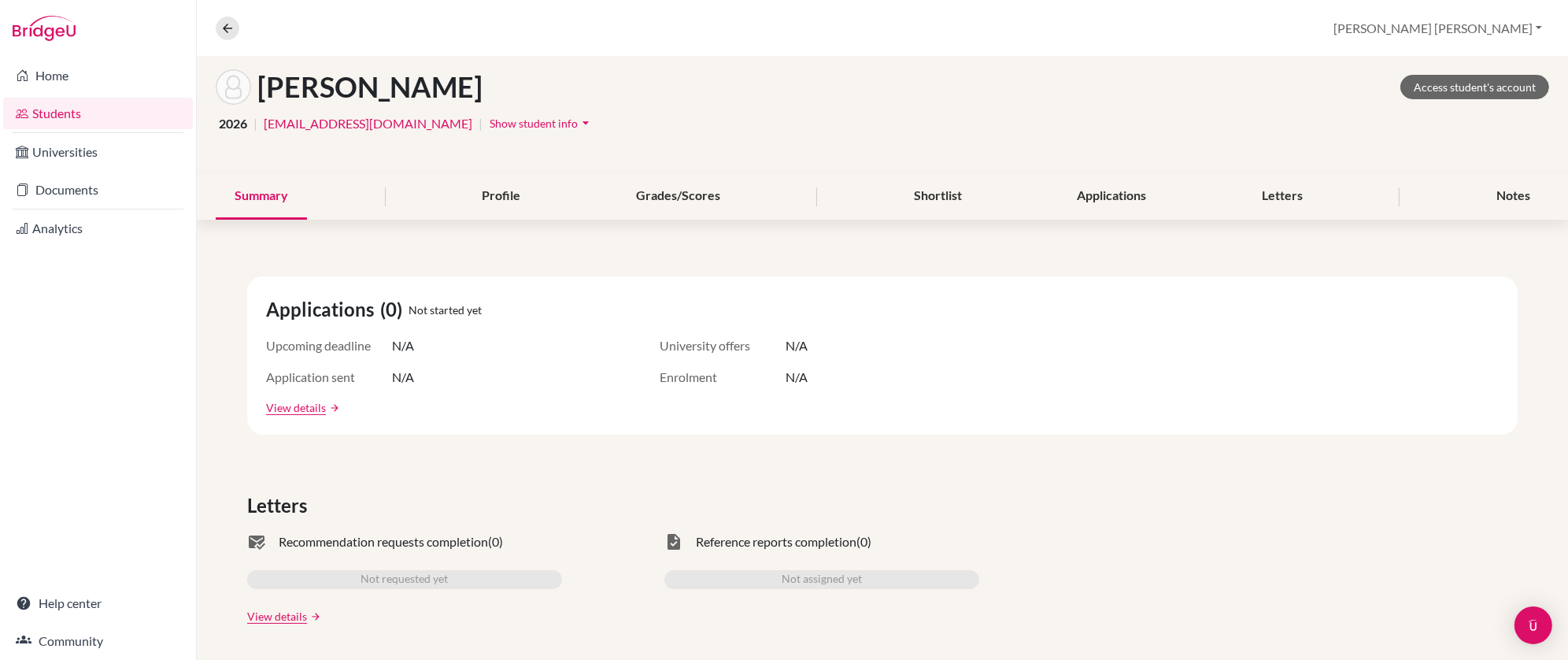
scroll to position [42, 0]
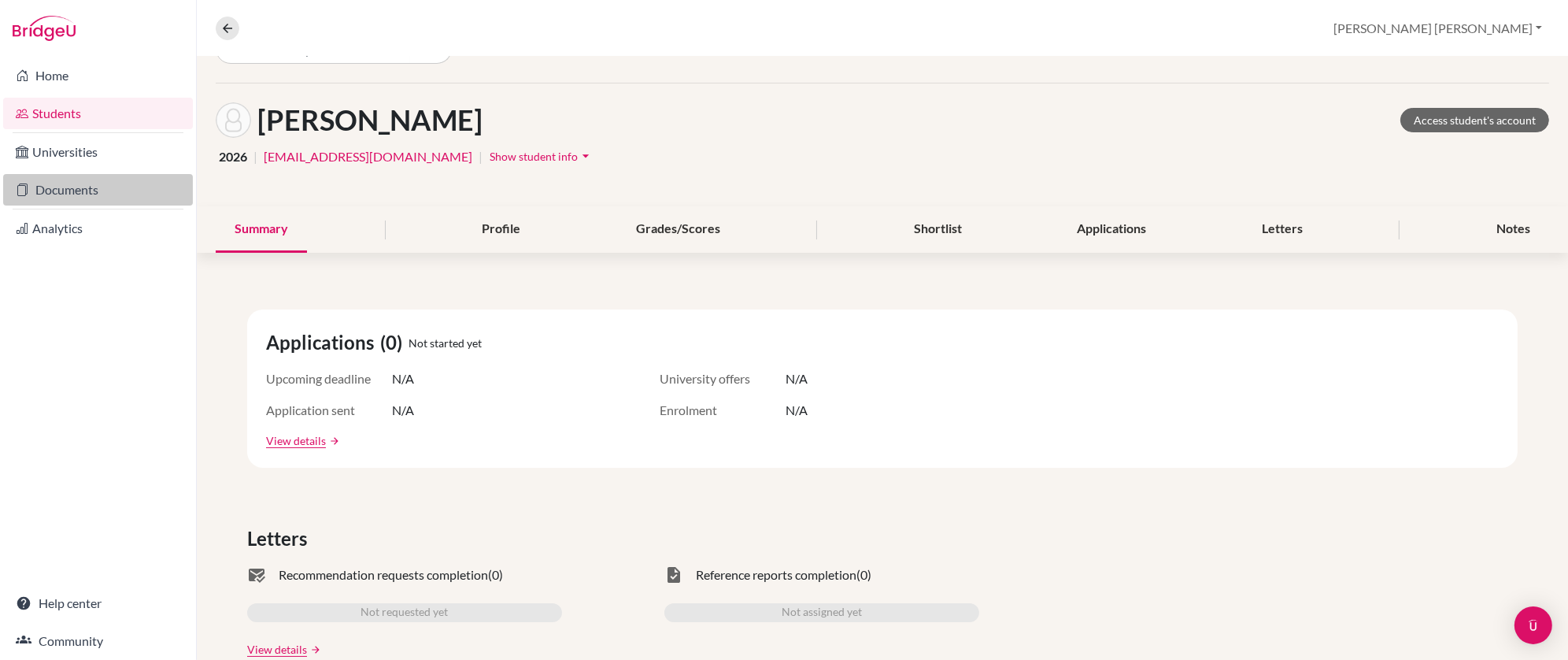
click at [74, 182] on link "Documents" at bounding box center [98, 190] width 190 height 32
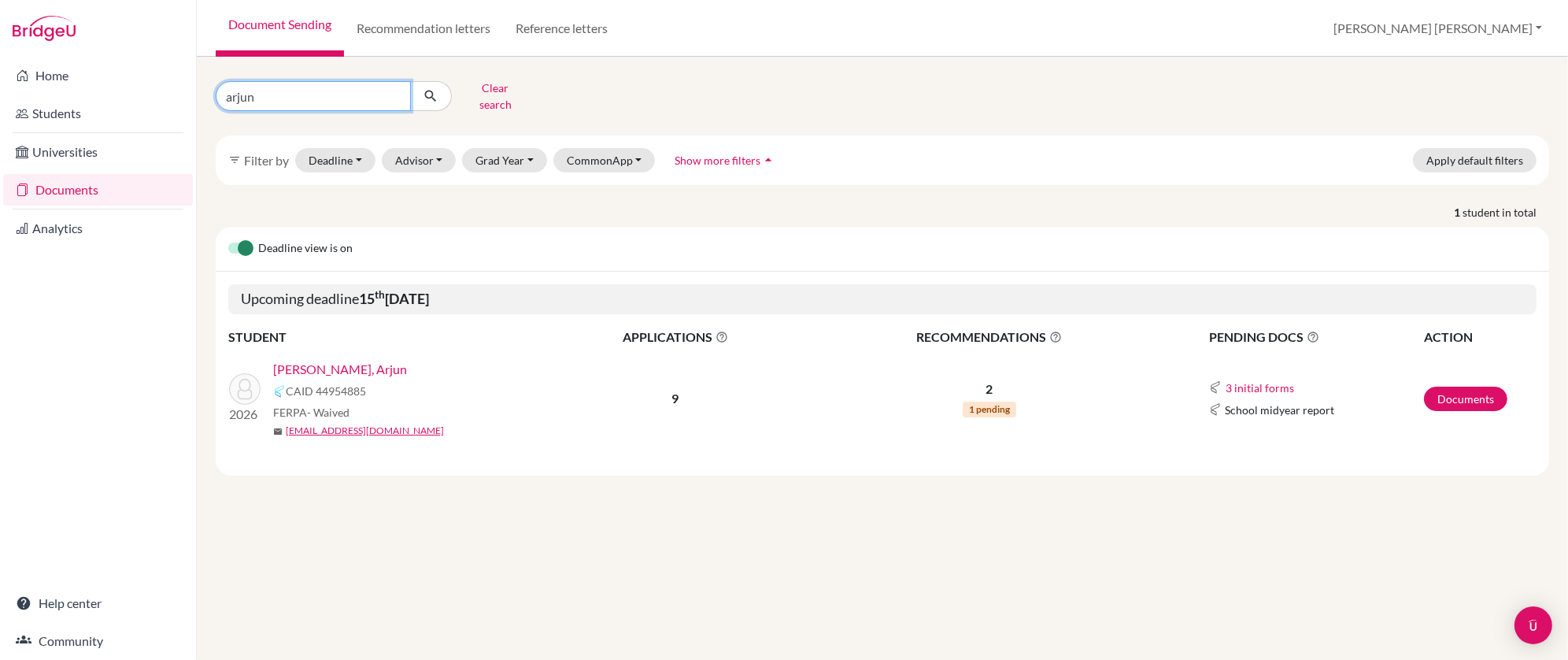
click at [261, 90] on input "arjun" at bounding box center [313, 96] width 195 height 30
type input "[PERSON_NAME]"
click button "submit" at bounding box center [431, 96] width 42 height 30
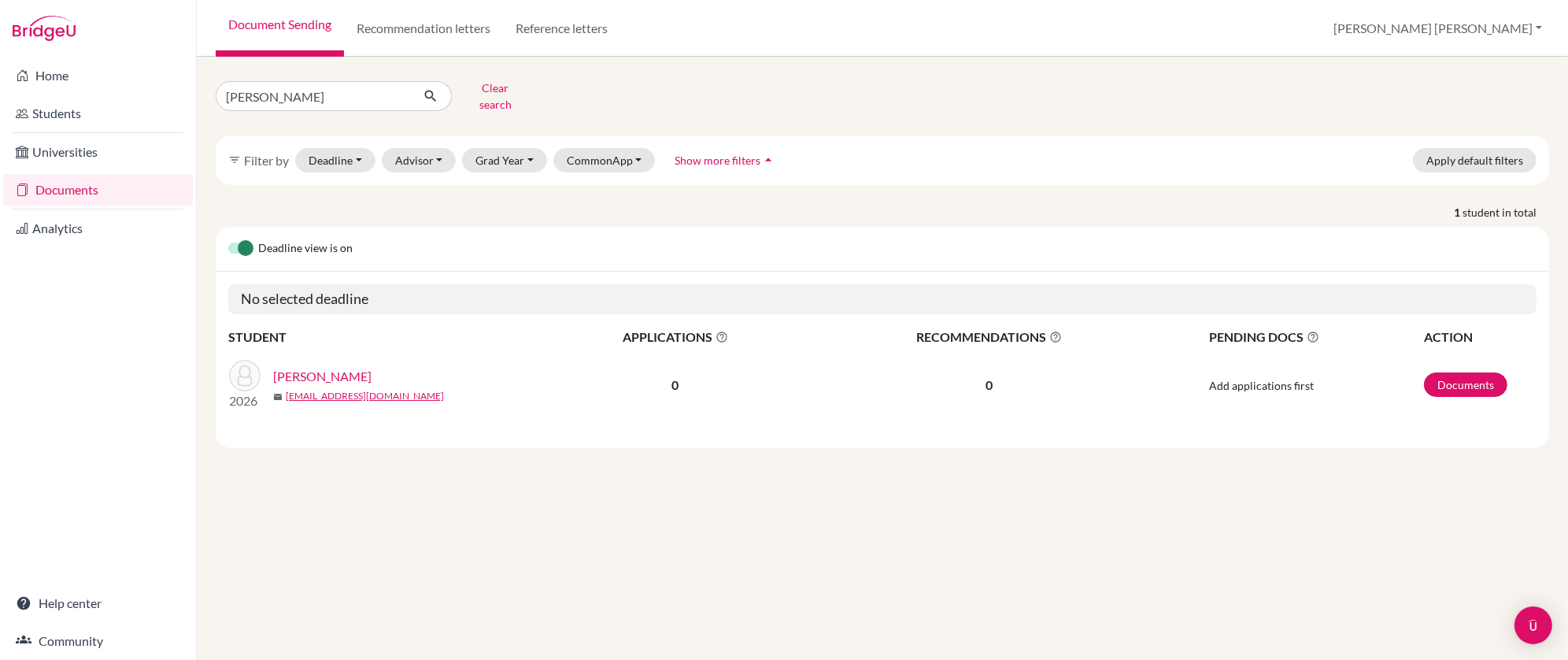
click at [340, 367] on link "[PERSON_NAME]" at bounding box center [323, 376] width 99 height 19
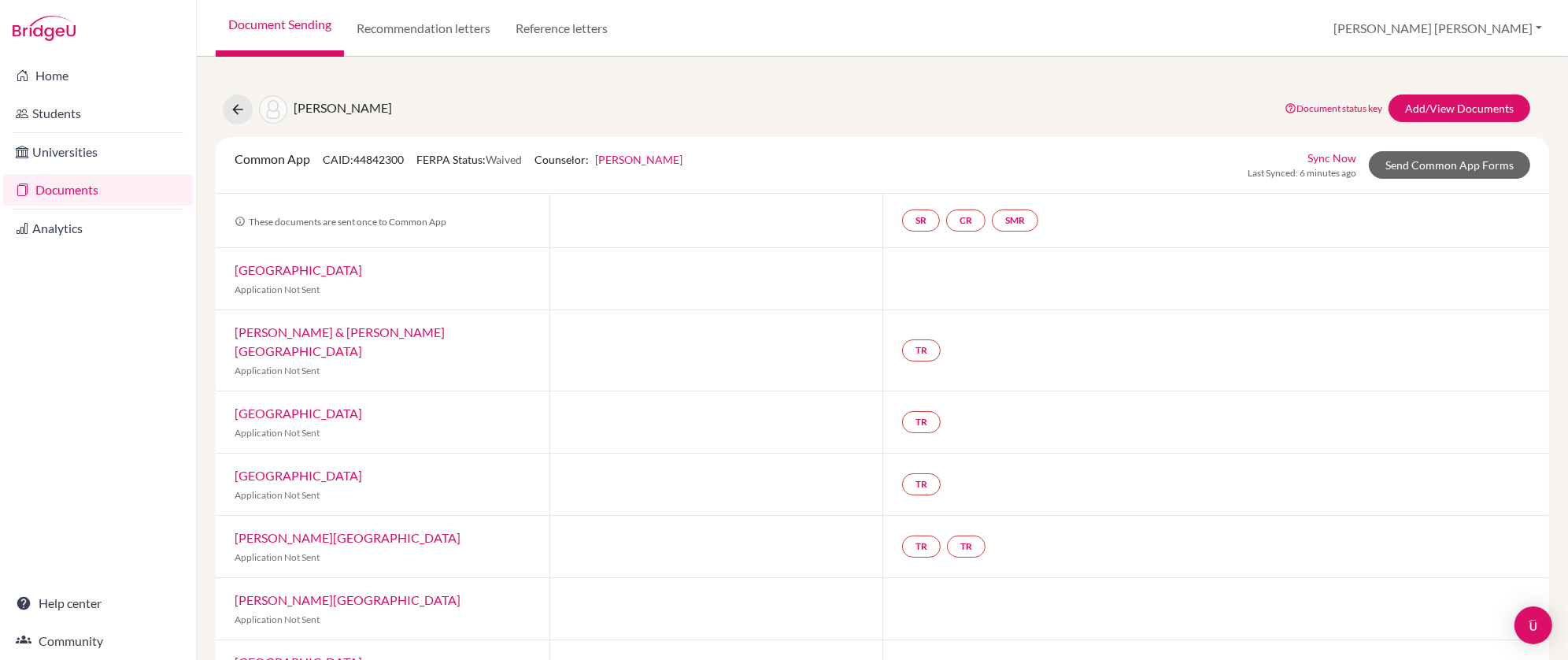
click at [282, 28] on link "Document Sending" at bounding box center [279, 28] width 128 height 57
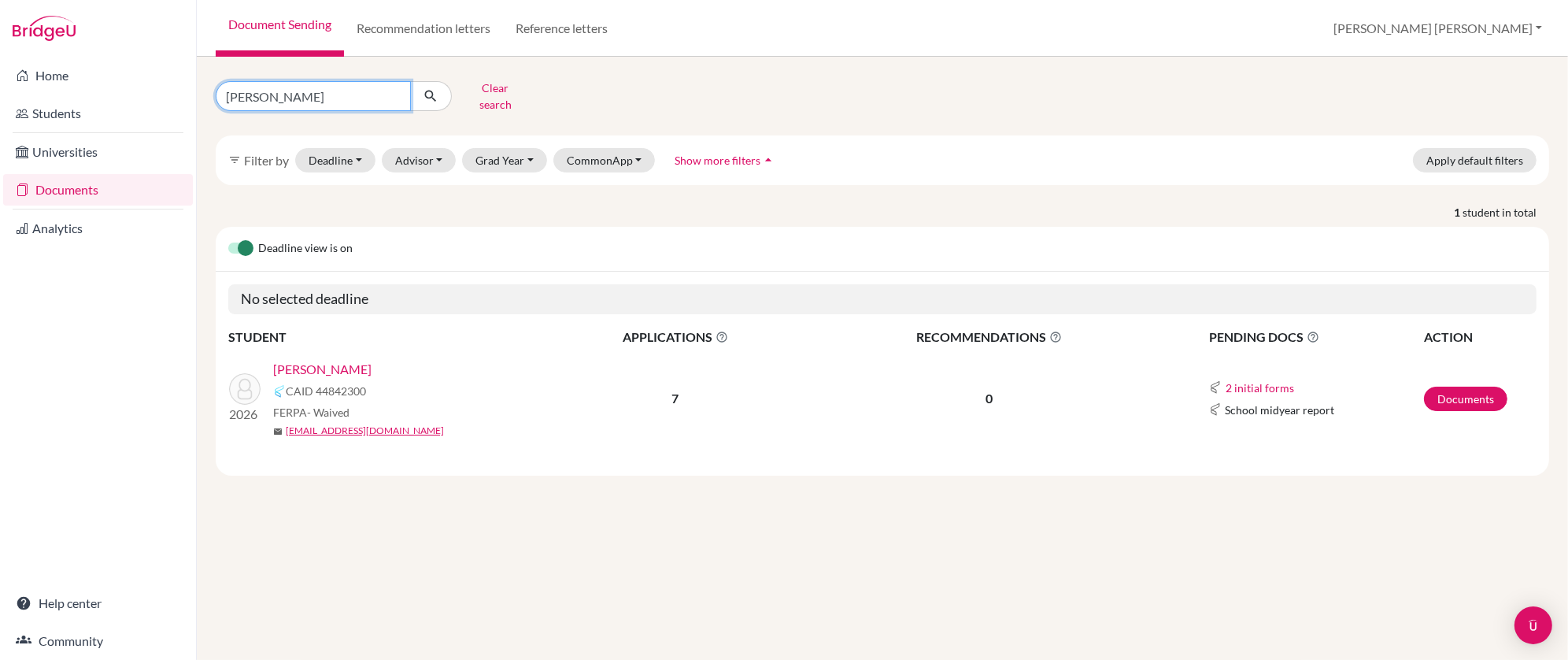
click at [260, 91] on input "[PERSON_NAME]" at bounding box center [313, 96] width 195 height 30
click at [260, 91] on input "annie" at bounding box center [313, 96] width 195 height 30
type input "lauren"
click button "submit" at bounding box center [431, 96] width 42 height 30
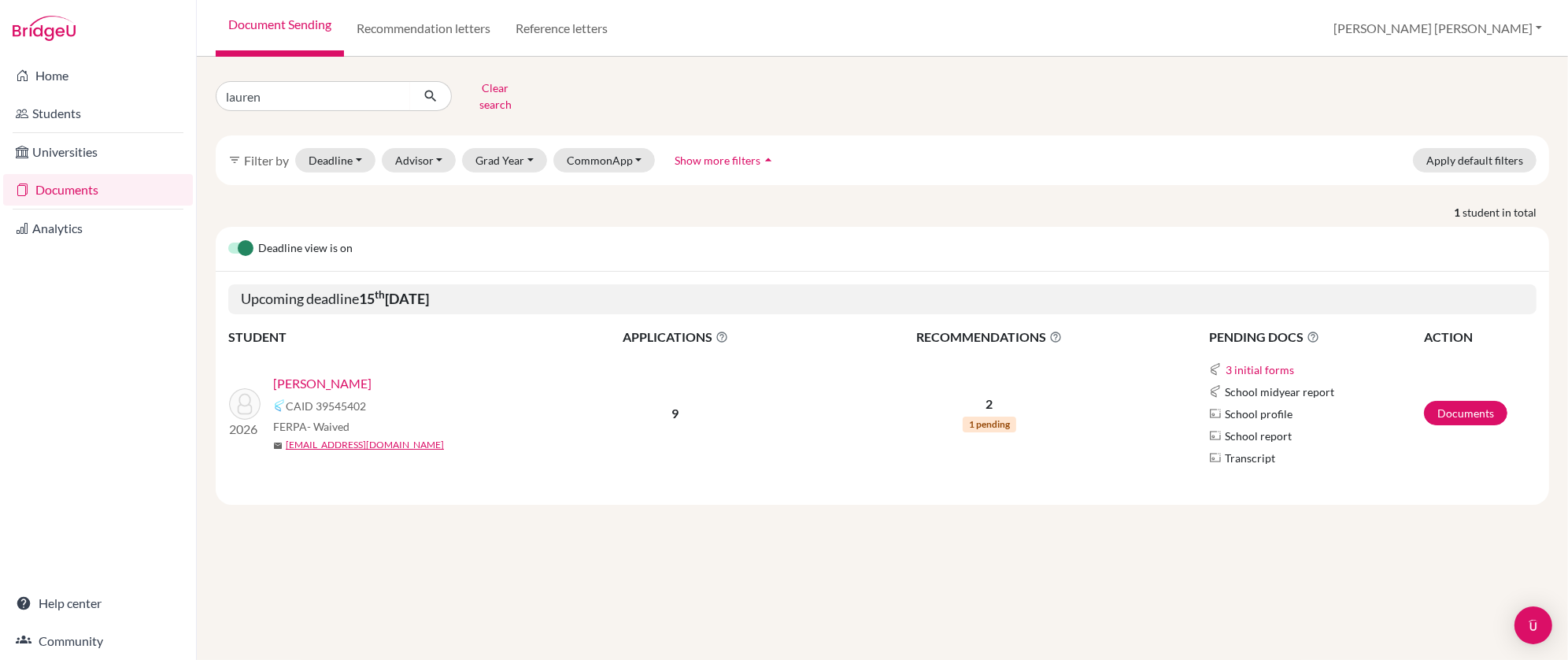
click at [313, 374] on link "[PERSON_NAME]" at bounding box center [323, 383] width 99 height 19
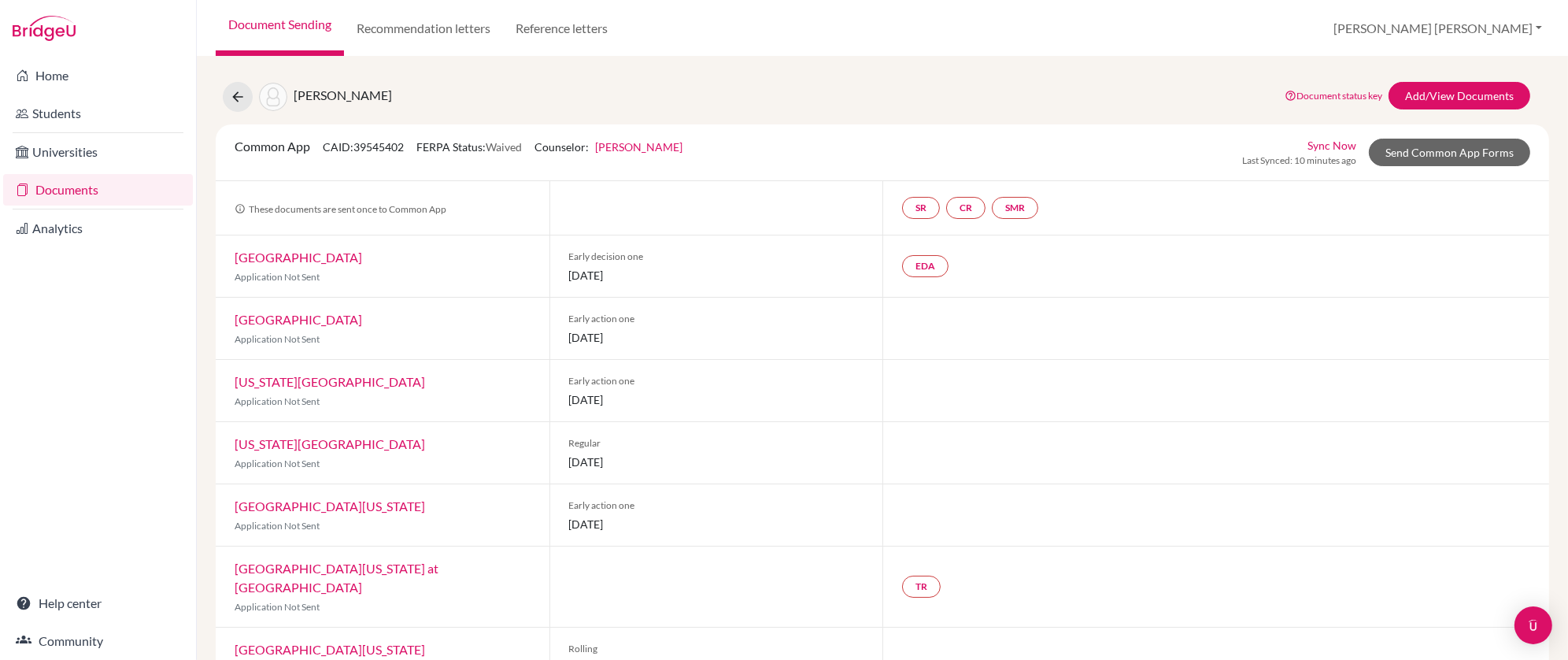
scroll to position [18, 0]
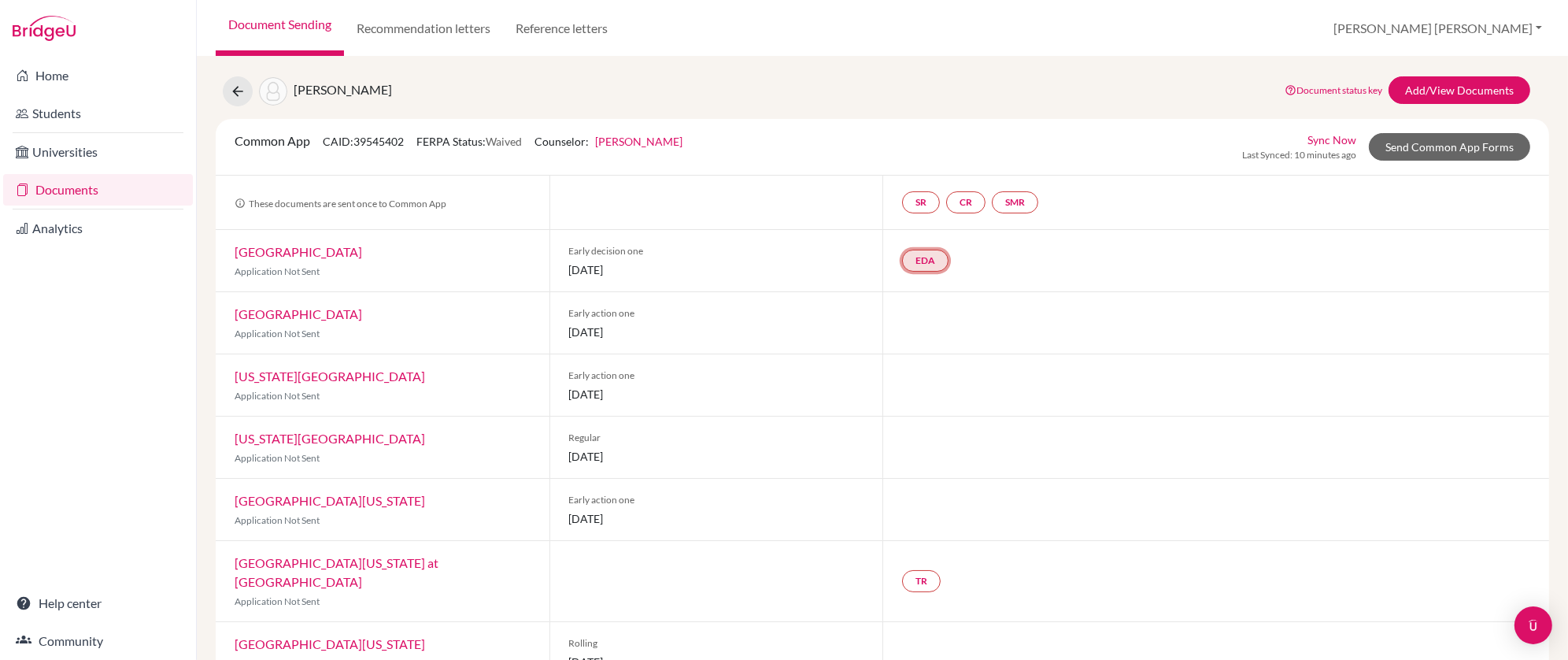
click at [926, 259] on link "EDA" at bounding box center [925, 260] width 47 height 22
click at [926, 259] on link "EDA Early decision agreement Early decision agreement Incomplete" at bounding box center [925, 260] width 47 height 22
click at [795, 300] on div "Early action one 10 November 2025" at bounding box center [716, 322] width 334 height 61
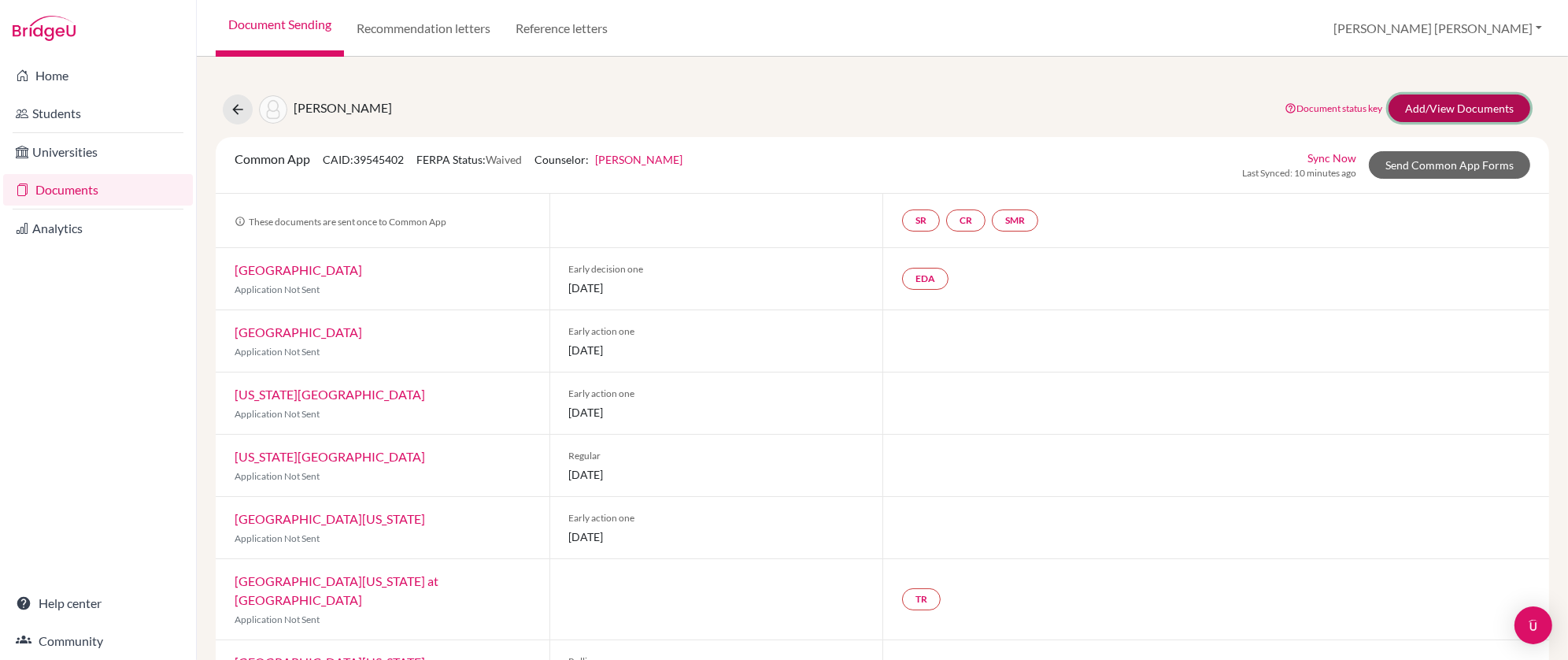
click at [1437, 107] on link "Add/View Documents" at bounding box center [1458, 108] width 141 height 28
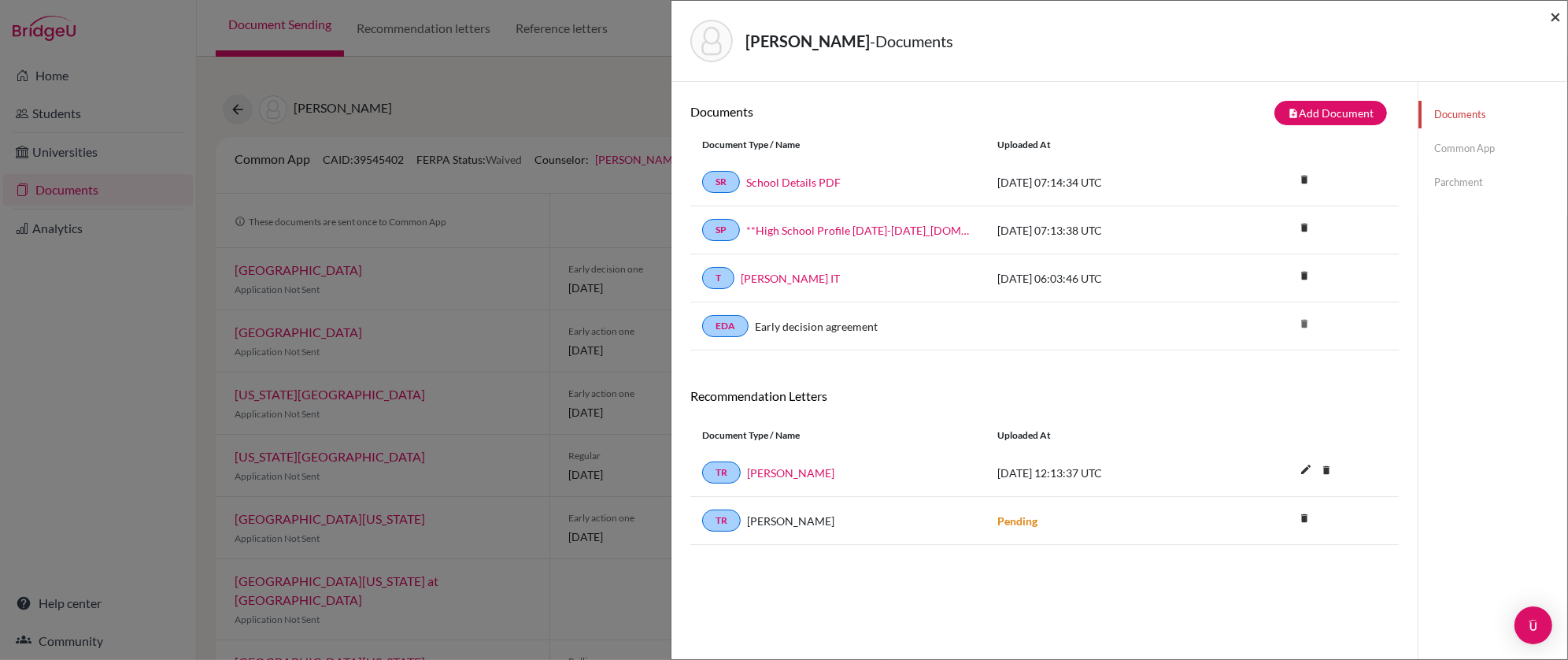
click at [1551, 18] on span "×" at bounding box center [1555, 16] width 11 height 23
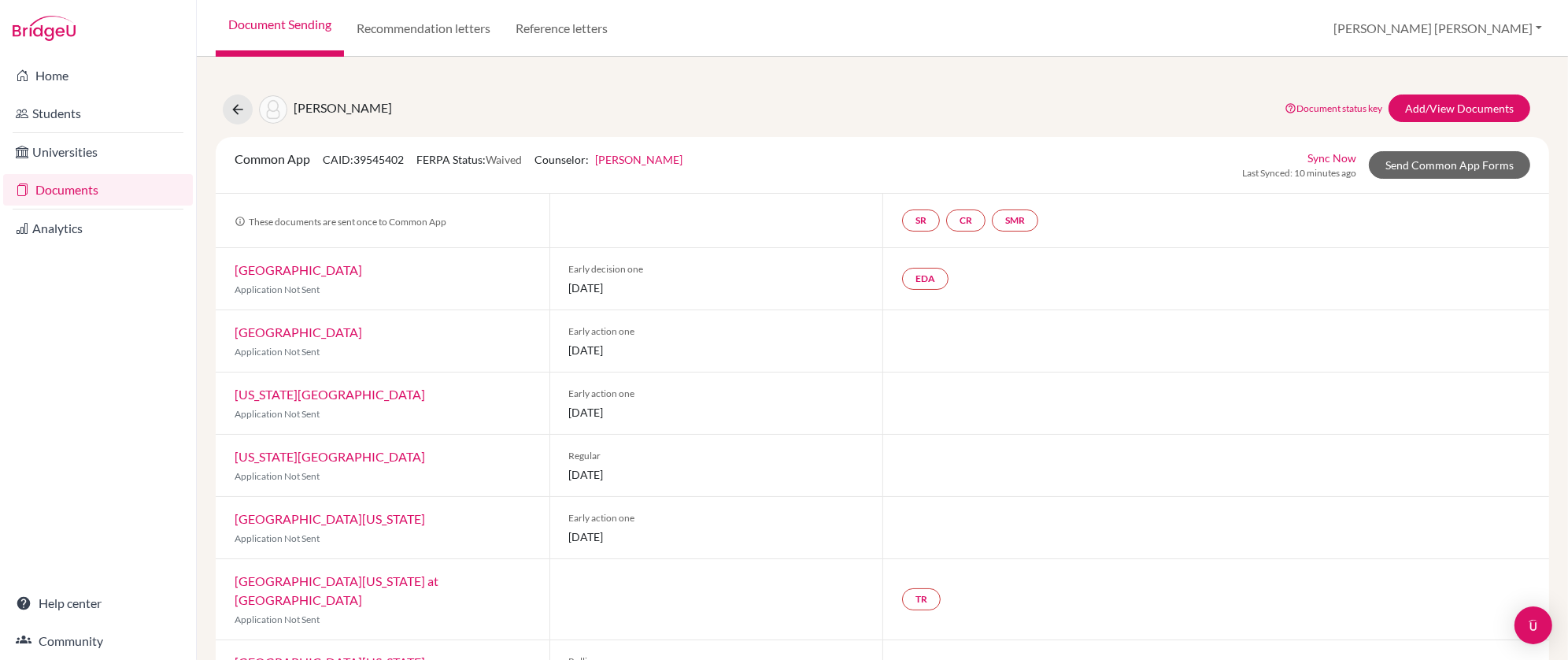
click at [294, 23] on link "Document Sending" at bounding box center [279, 28] width 128 height 57
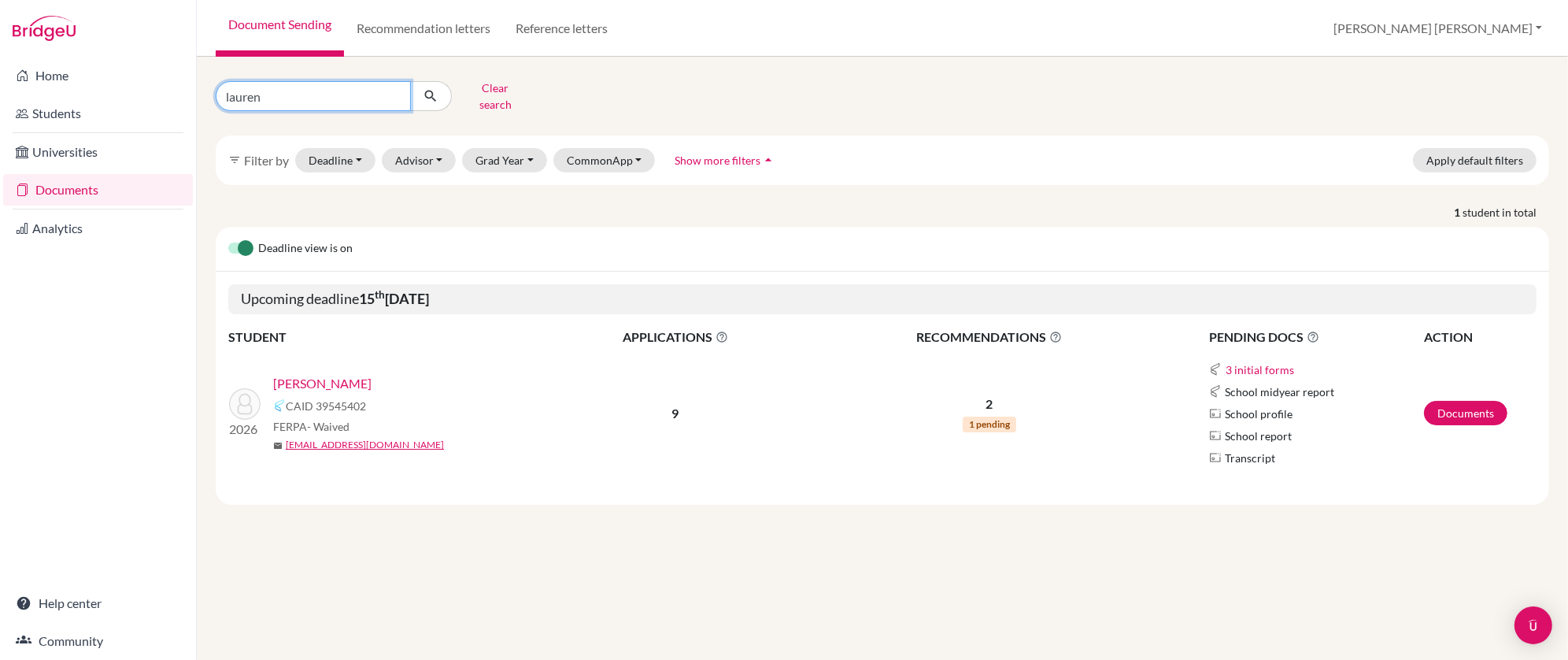
click at [258, 92] on input "lauren" at bounding box center [313, 96] width 195 height 30
type input "l"
type input "alina"
click at [274, 94] on input "alina" at bounding box center [313, 96] width 195 height 30
click button "submit" at bounding box center [431, 96] width 42 height 30
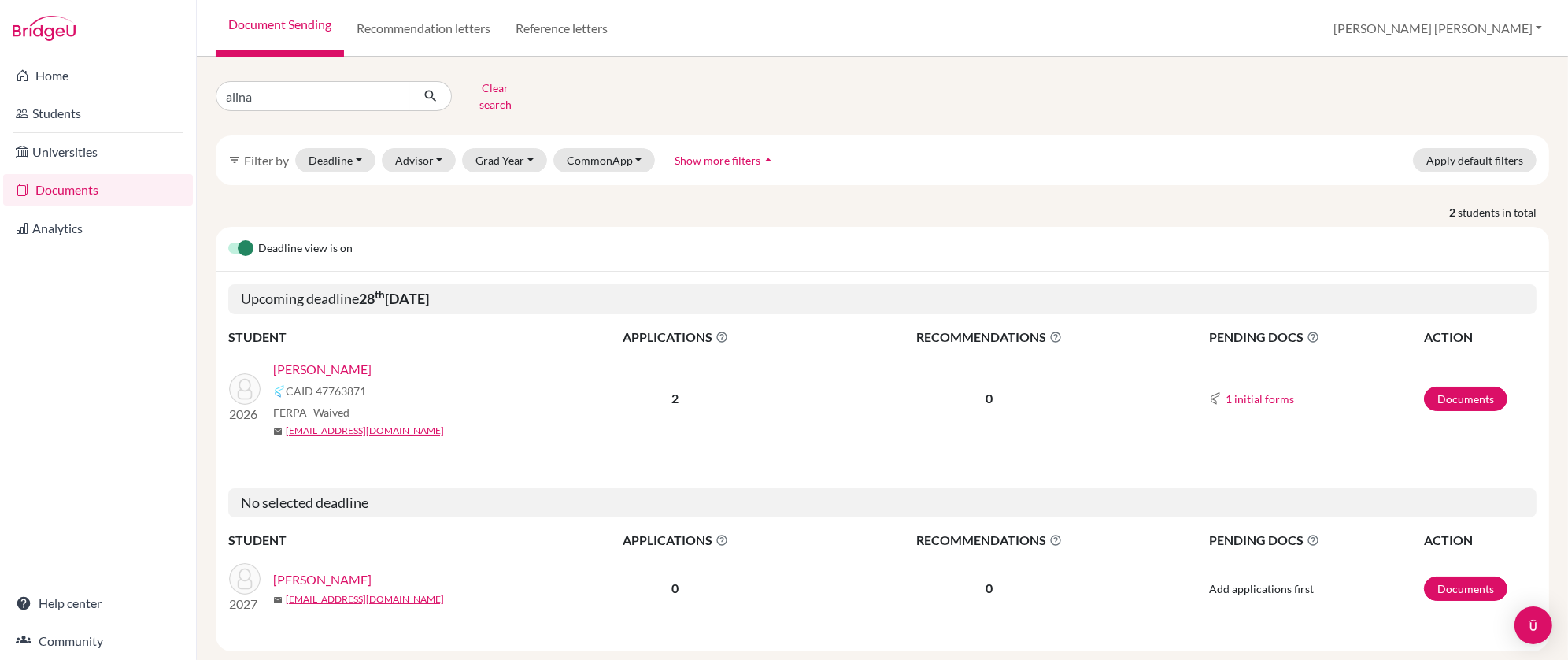
click at [322, 360] on link "[PERSON_NAME]" at bounding box center [323, 369] width 99 height 19
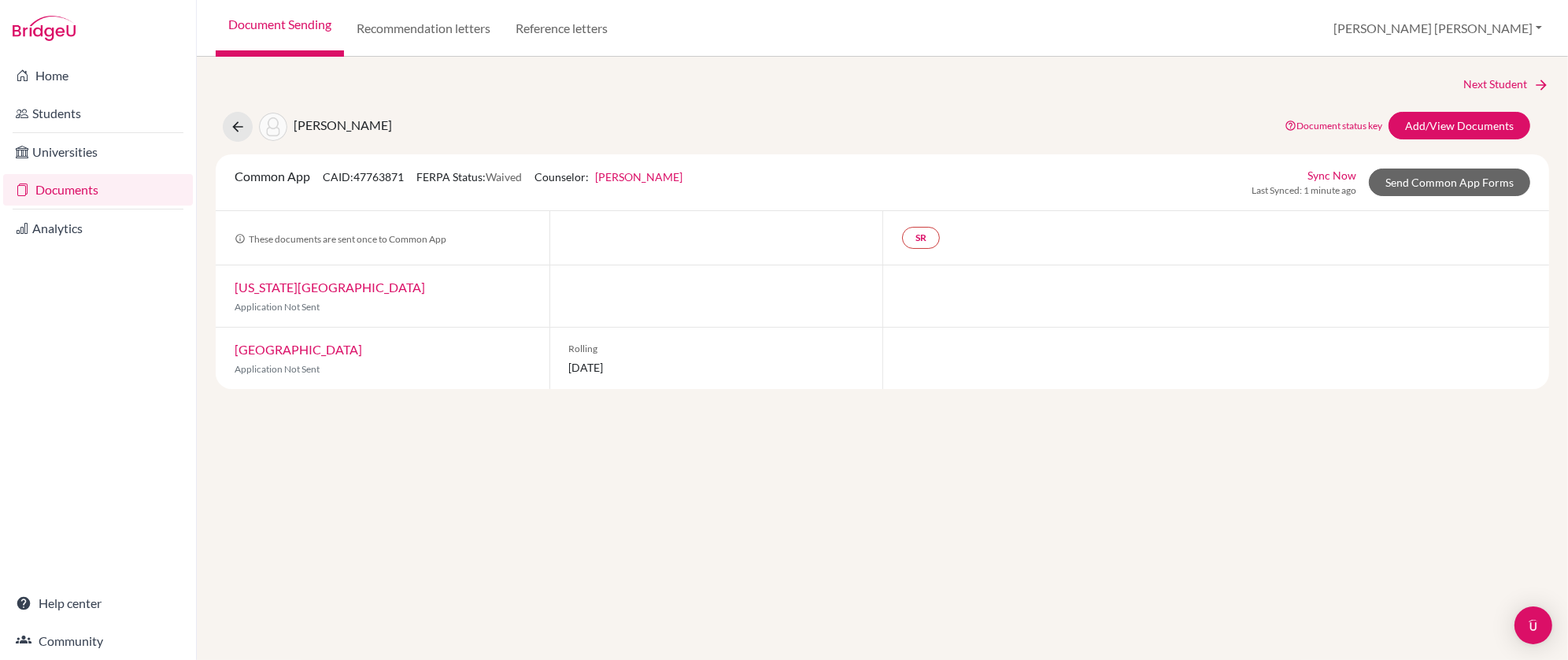
click at [309, 23] on link "Document Sending" at bounding box center [279, 28] width 128 height 57
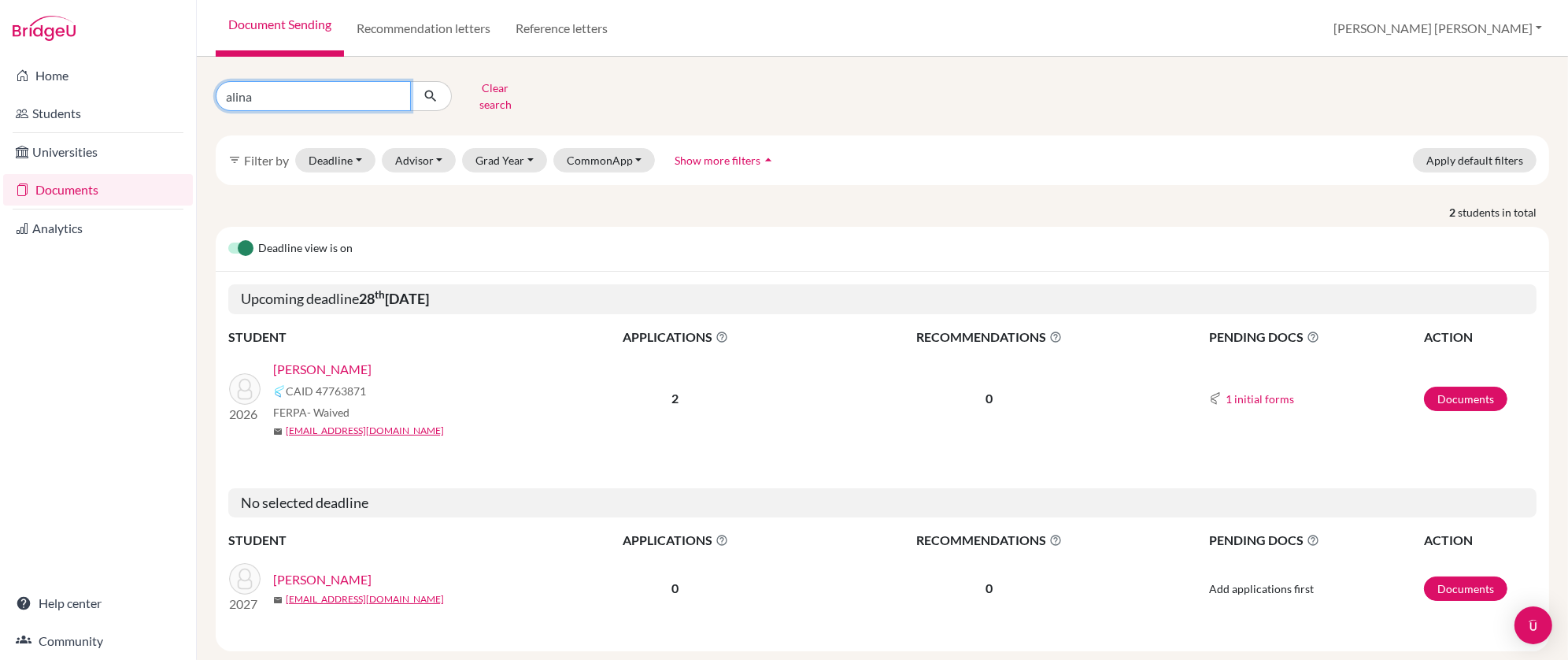
click at [260, 90] on input "alina" at bounding box center [313, 96] width 195 height 30
type input "saya"
click button "submit" at bounding box center [431, 96] width 42 height 30
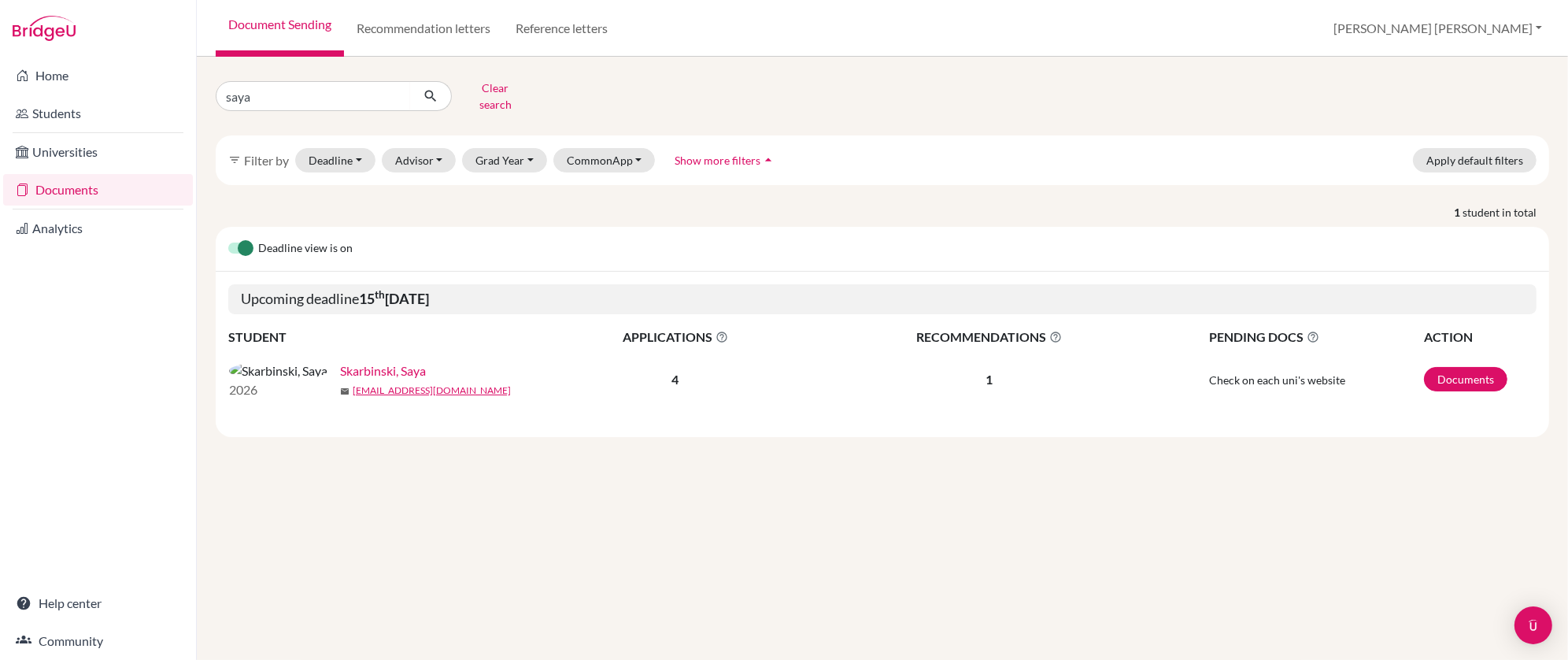
click at [340, 363] on link "Skarbinski, Saya" at bounding box center [383, 371] width 86 height 19
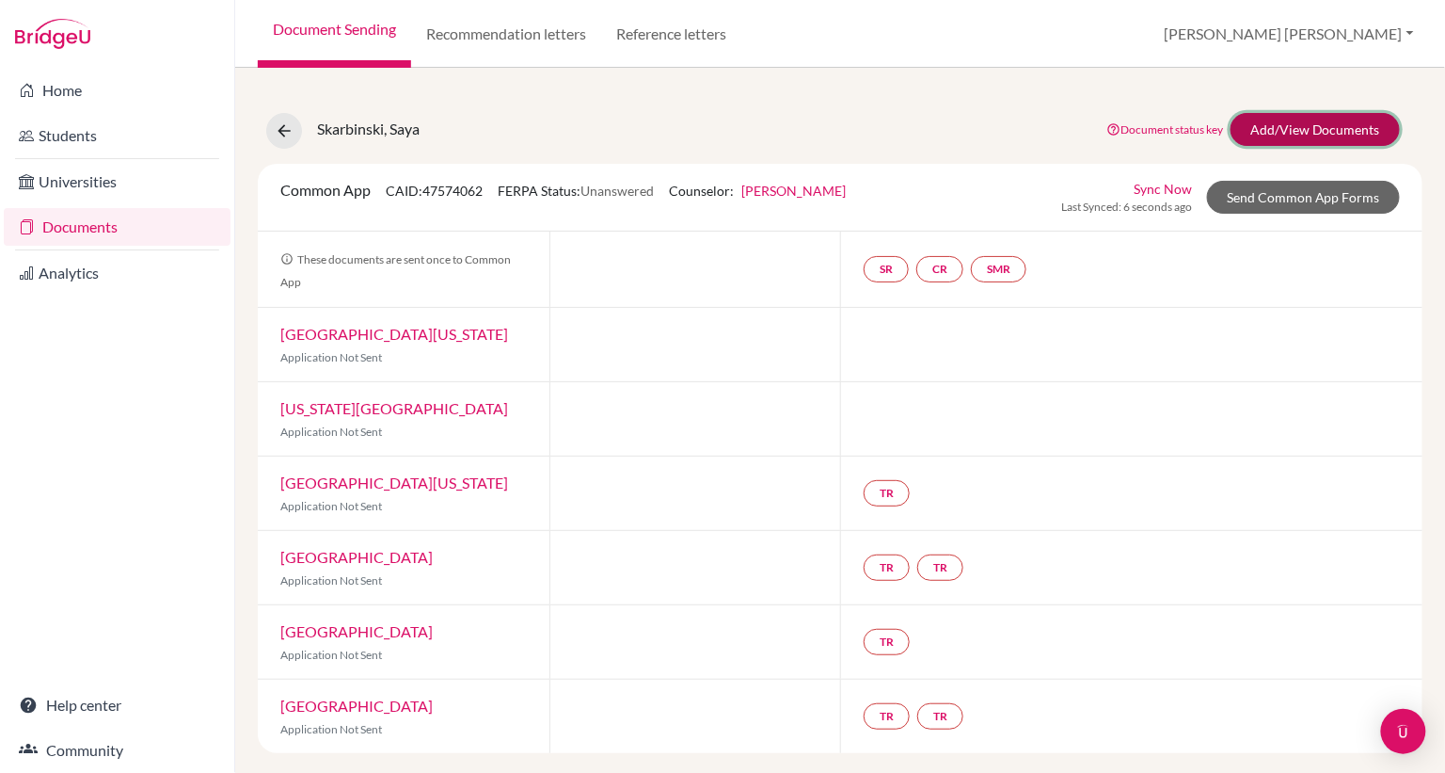
click at [1324, 131] on link "Add/View Documents" at bounding box center [1315, 129] width 169 height 33
